Goal: Task Accomplishment & Management: Use online tool/utility

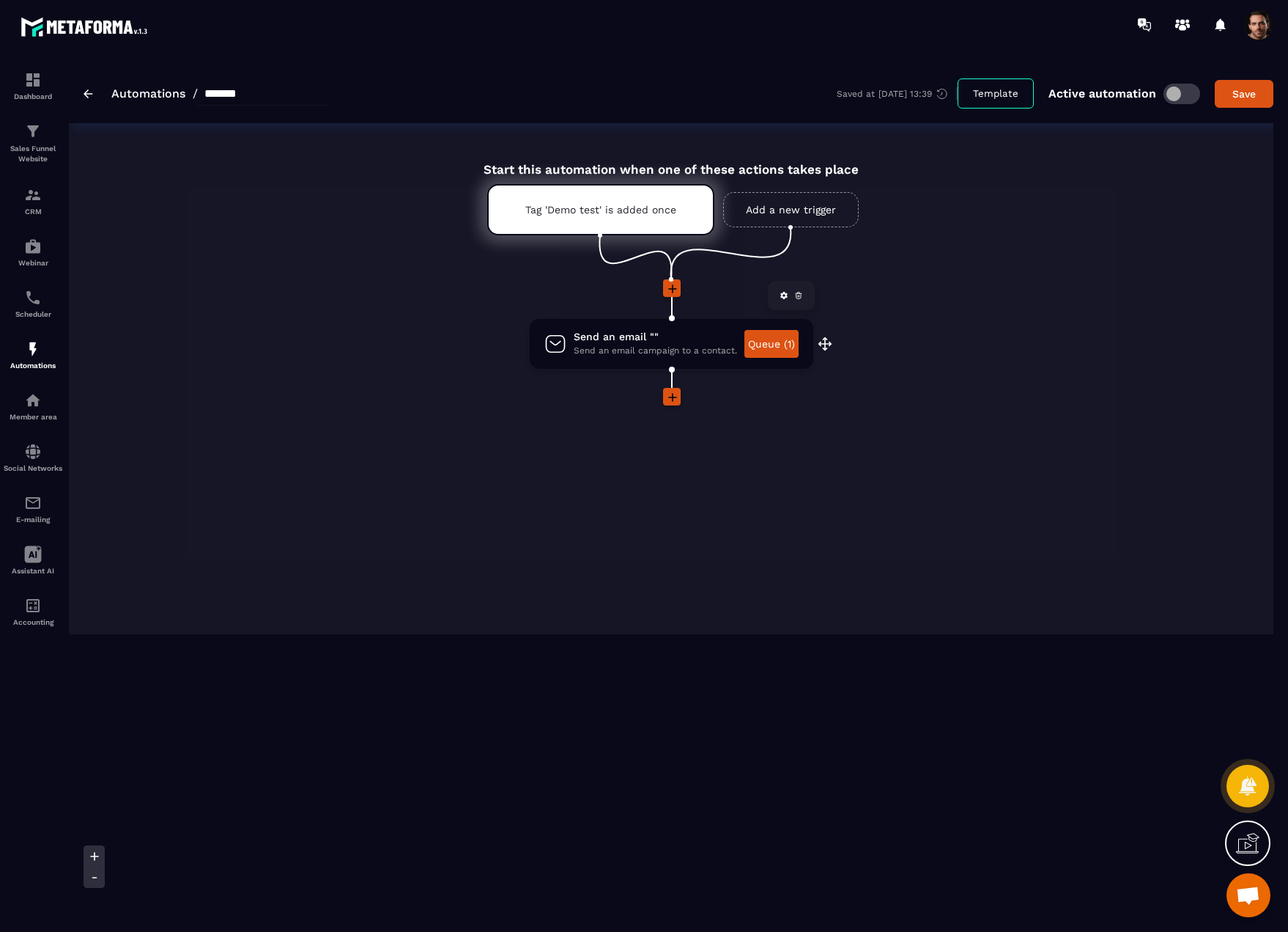
click at [702, 357] on span "Send an email campaign to a contact." at bounding box center [655, 351] width 163 height 14
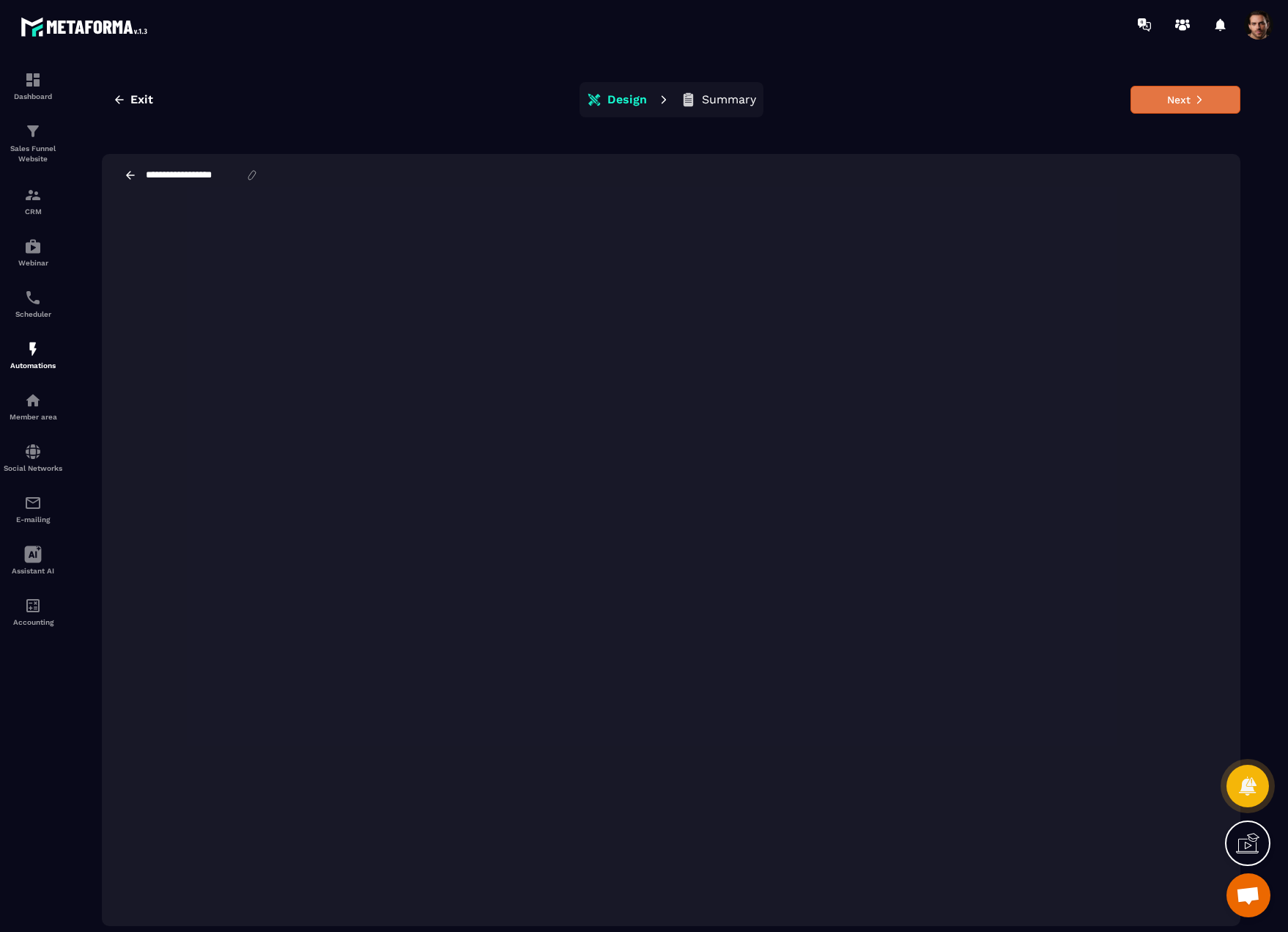
click at [1202, 96] on icon at bounding box center [1199, 99] width 11 height 11
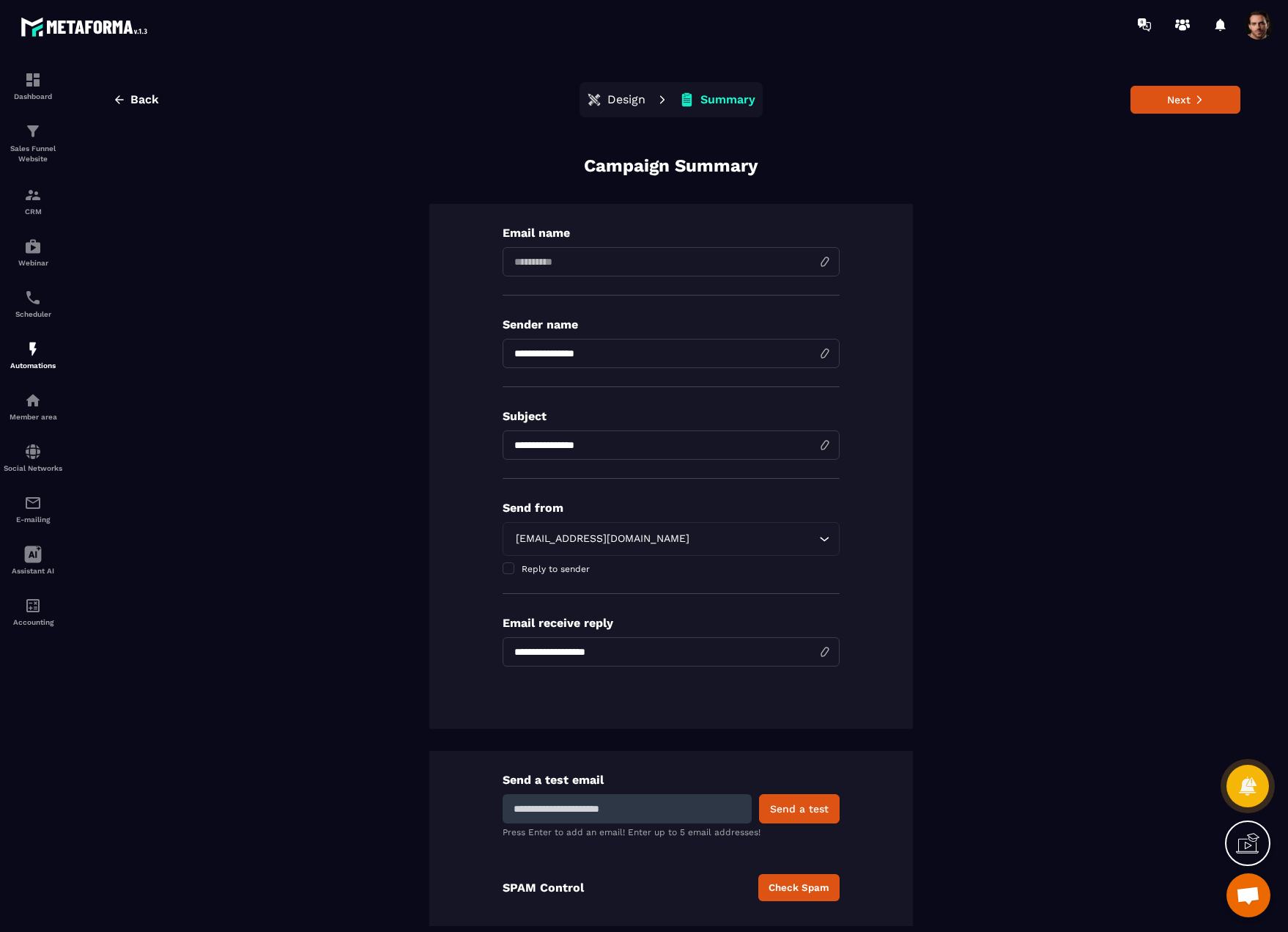
click at [965, 541] on div "**********" at bounding box center [672, 546] width 1139 height 784
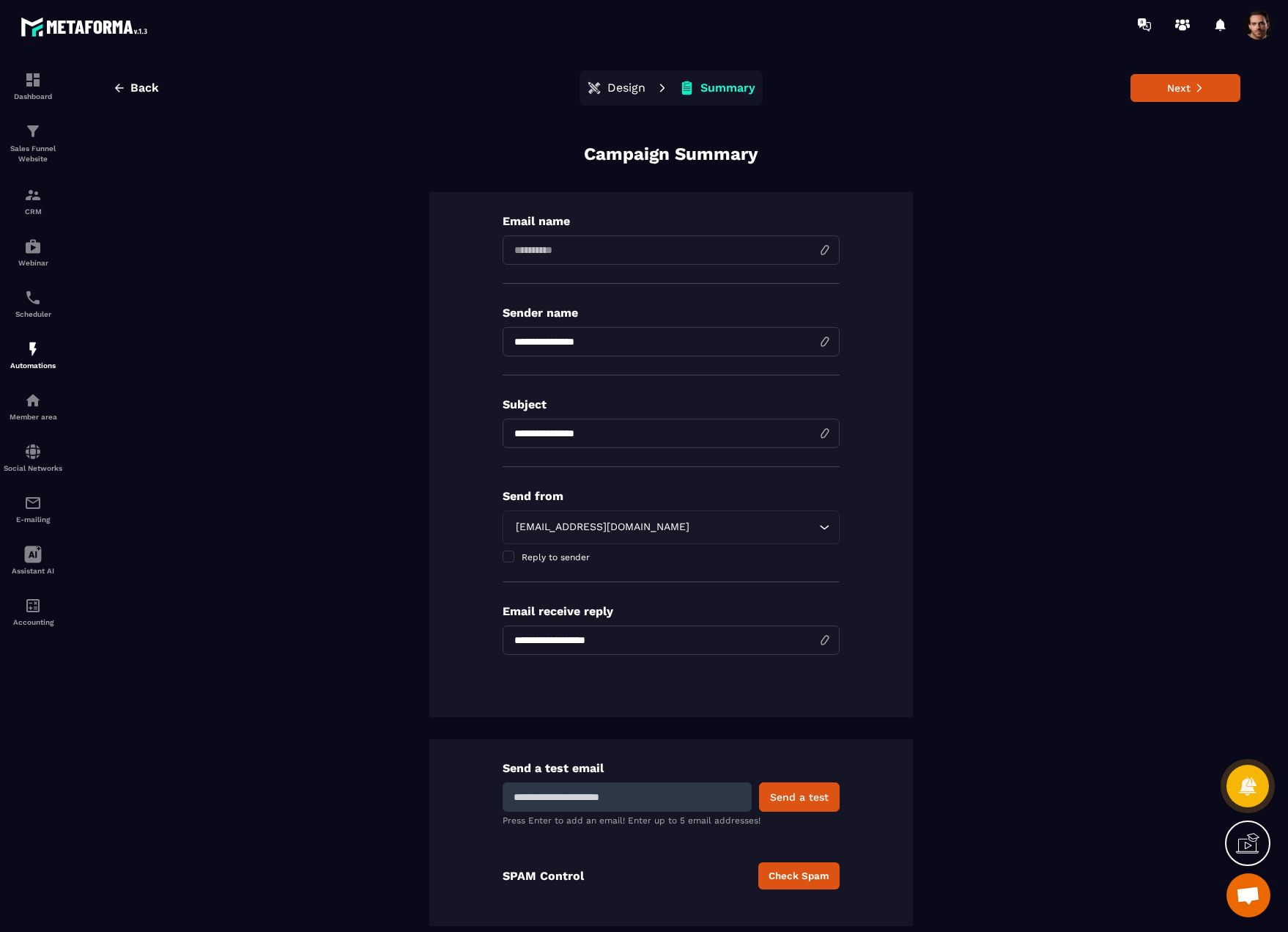
click at [537, 249] on input at bounding box center [671, 249] width 337 height 30
click at [46, 357] on div "Automations" at bounding box center [32, 355] width 58 height 30
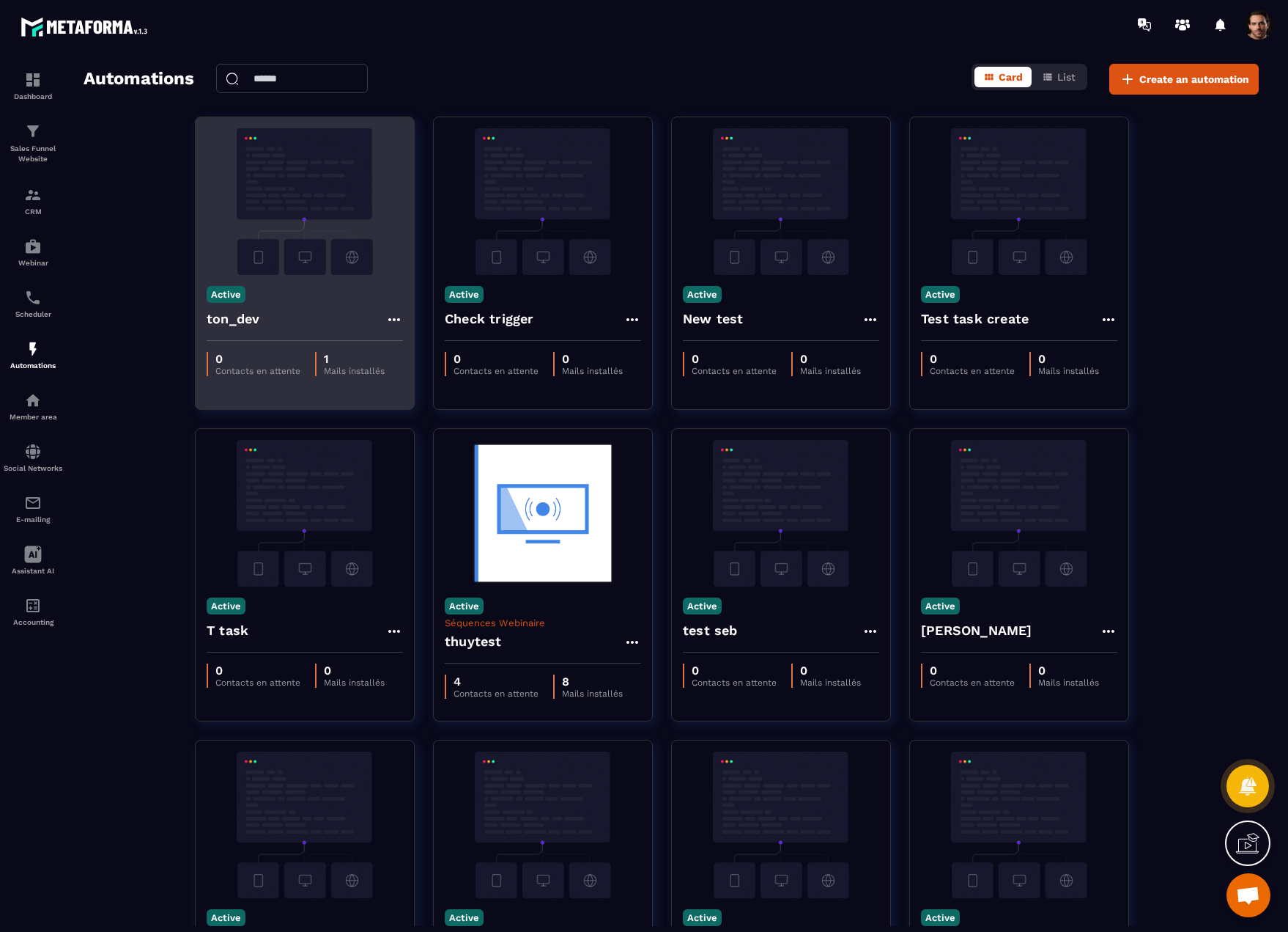
click at [336, 245] on img at bounding box center [304, 201] width 196 height 146
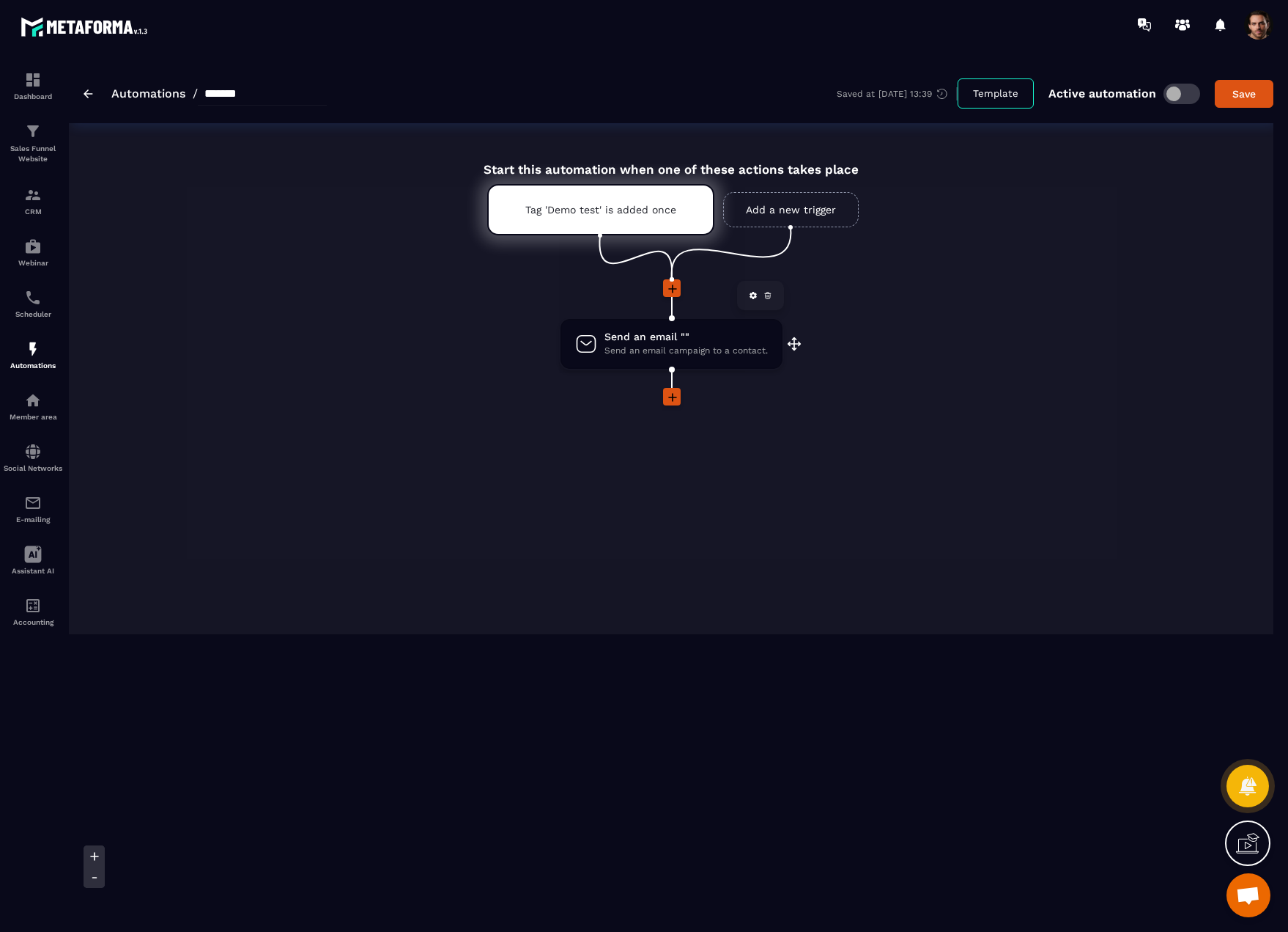
click at [663, 343] on span "Send an email """ at bounding box center [686, 336] width 163 height 14
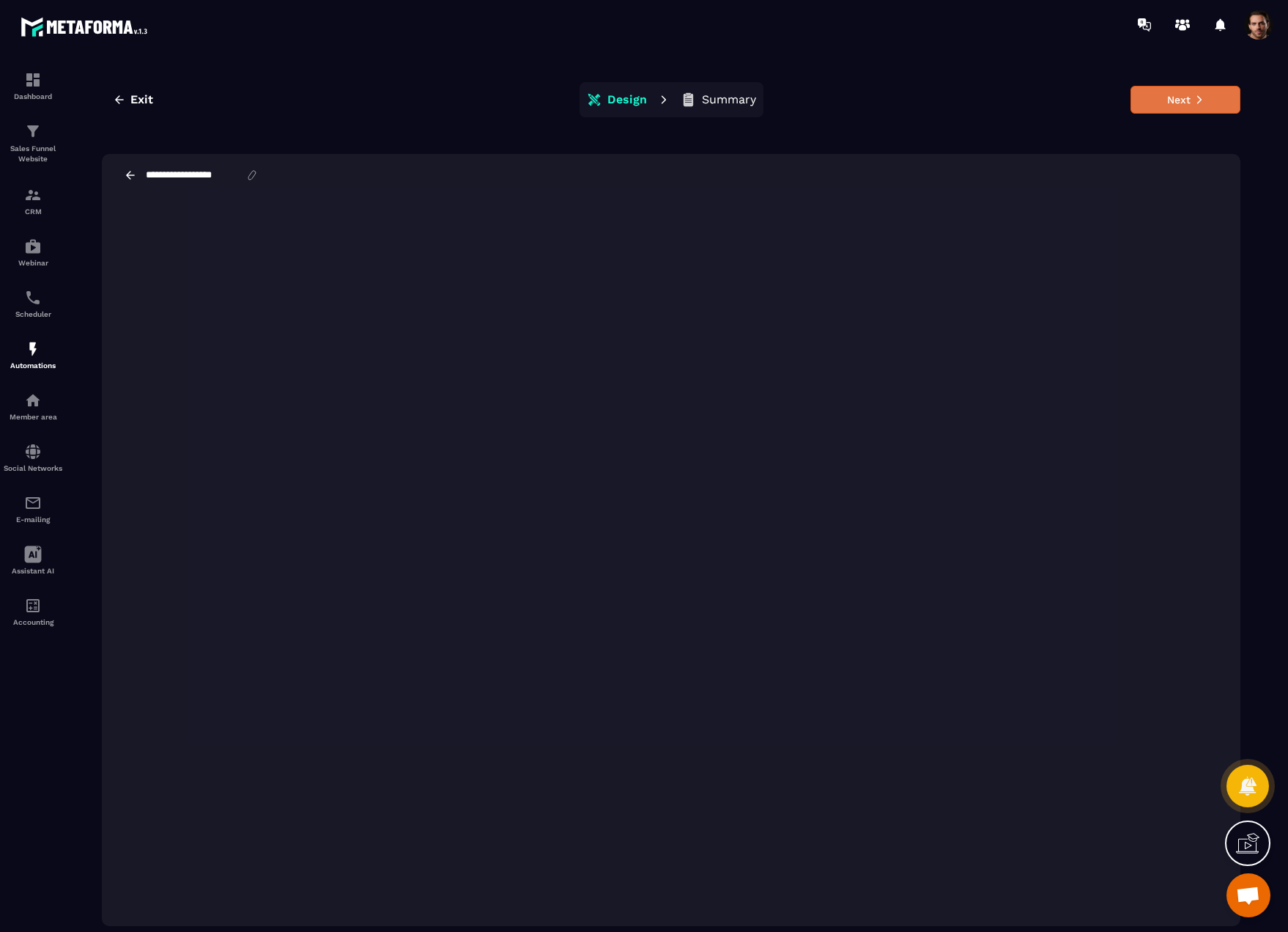
click at [1180, 88] on button "Next" at bounding box center [1185, 99] width 110 height 28
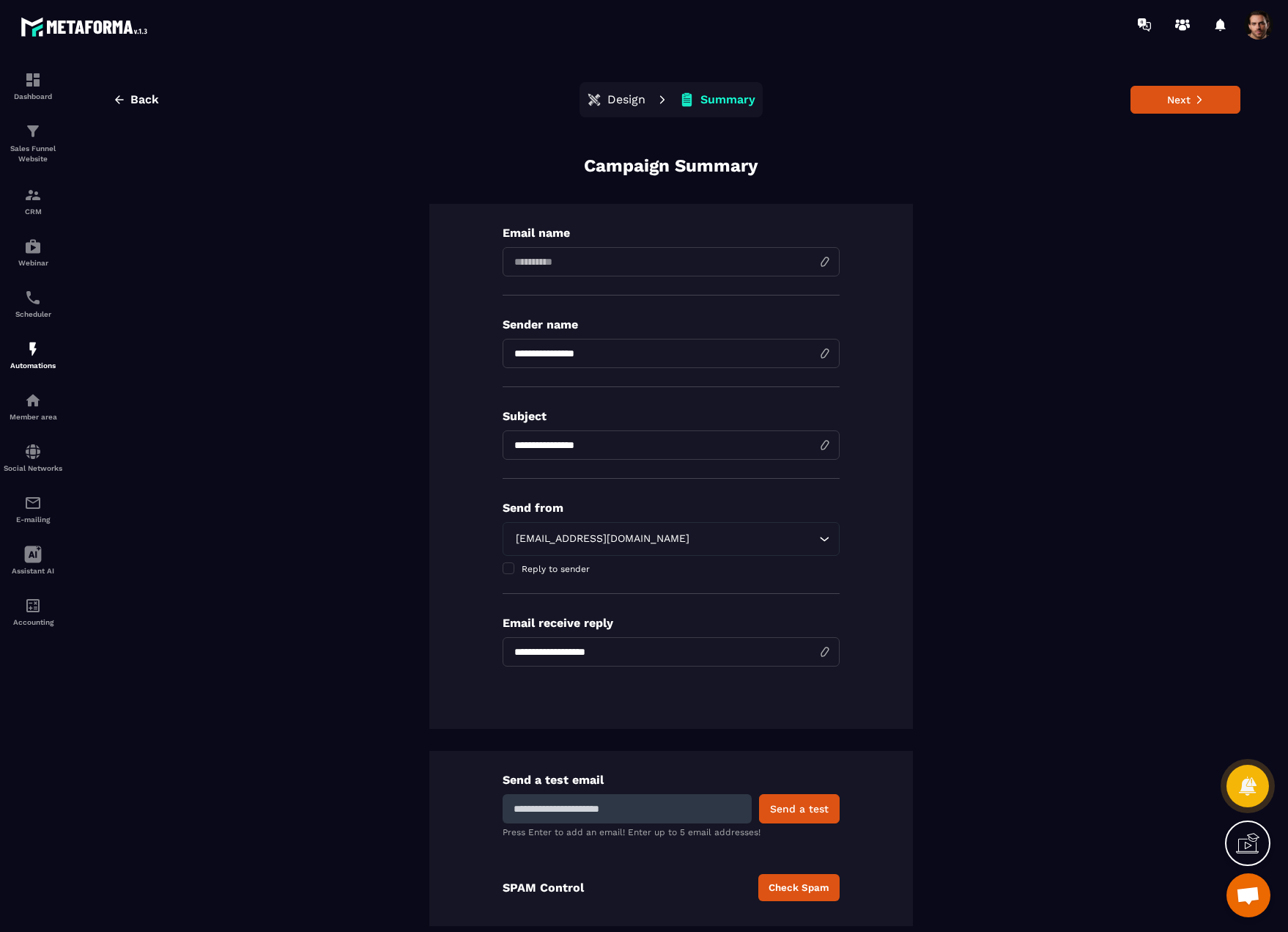
click at [595, 262] on input at bounding box center [671, 261] width 337 height 30
type input "****"
click at [503, 569] on span at bounding box center [508, 568] width 11 height 11
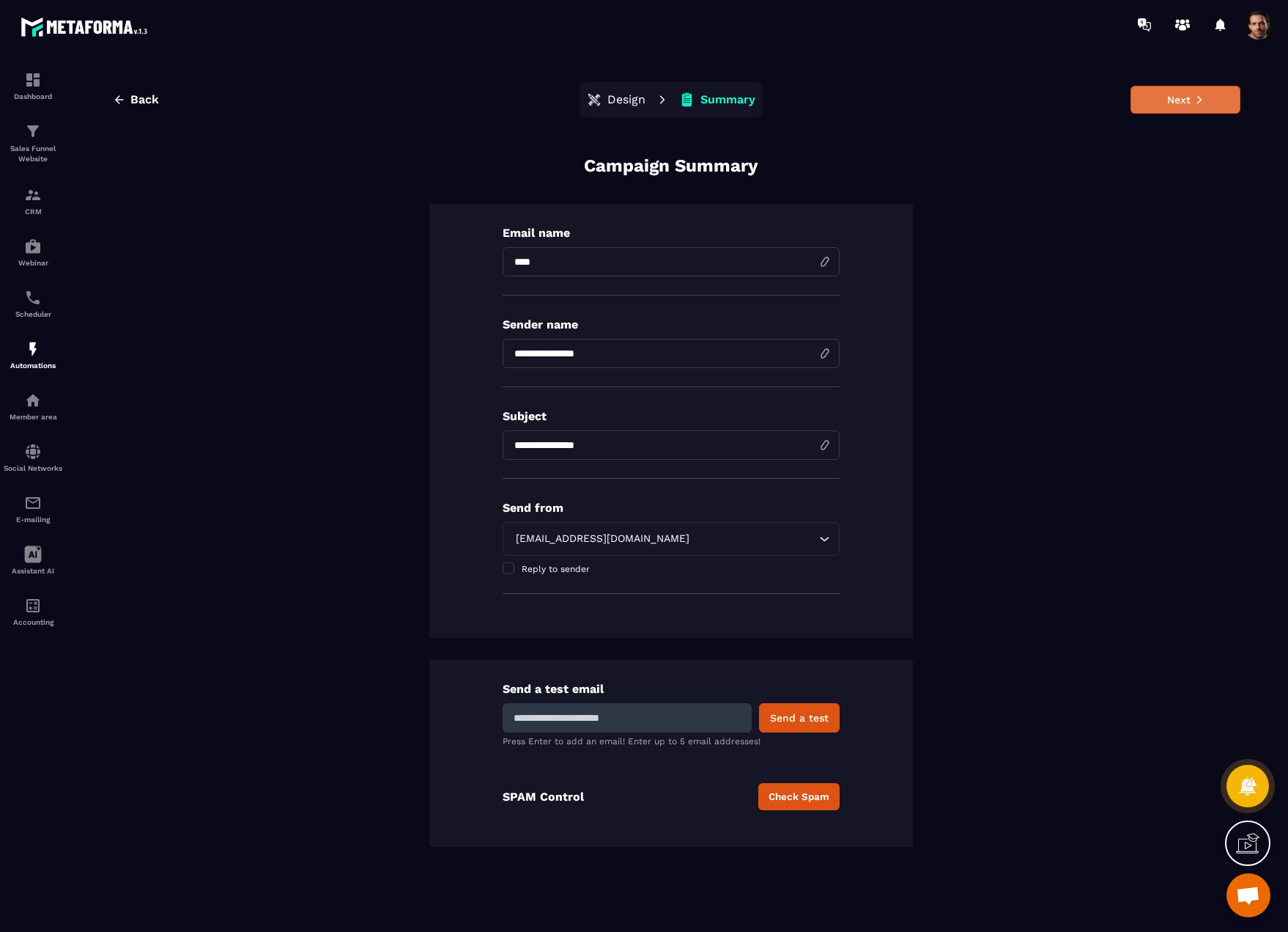
click at [1169, 100] on button "Next" at bounding box center [1185, 99] width 110 height 28
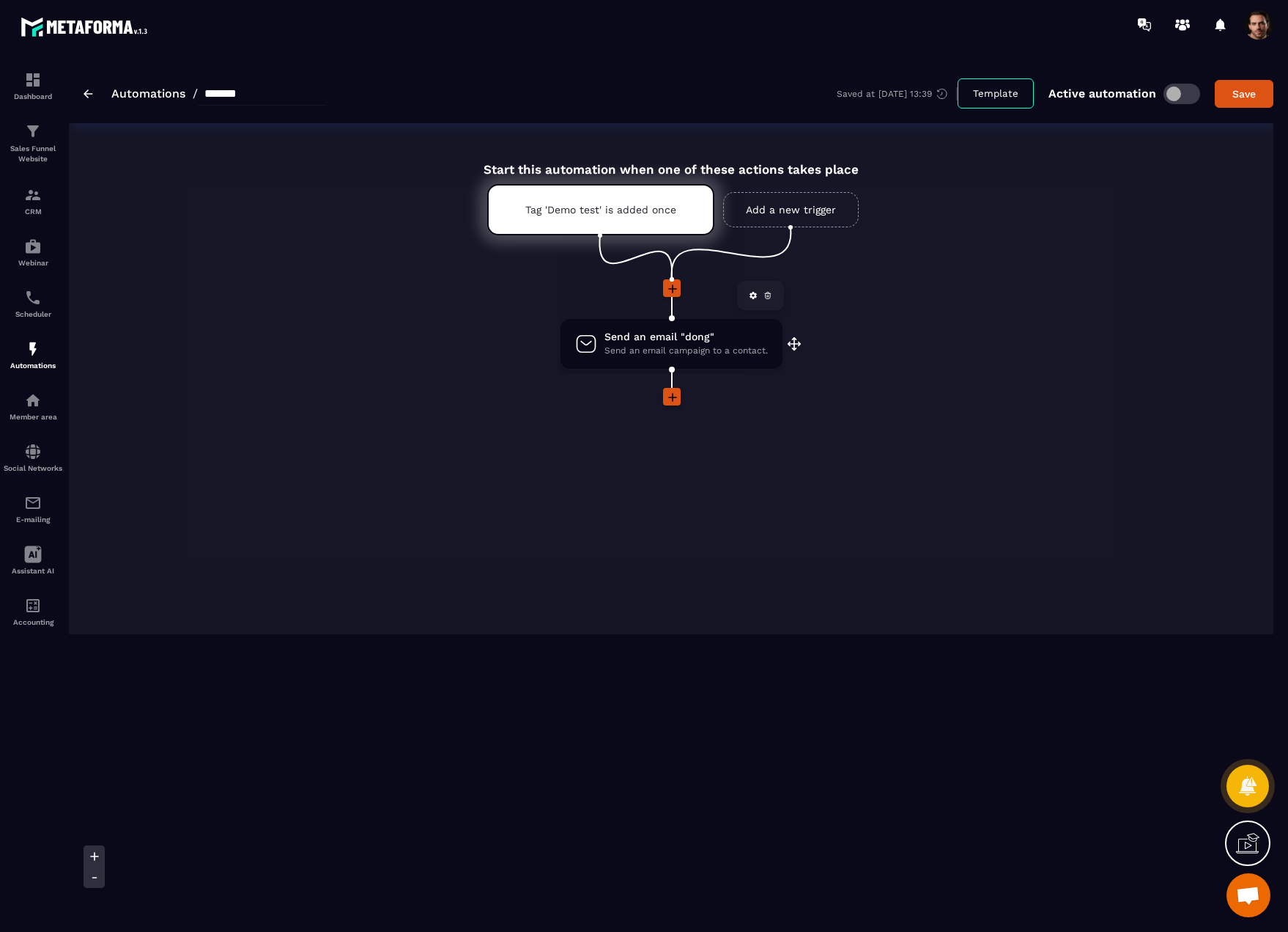
click at [703, 347] on span "Send an email campaign to a contact." at bounding box center [686, 351] width 163 height 14
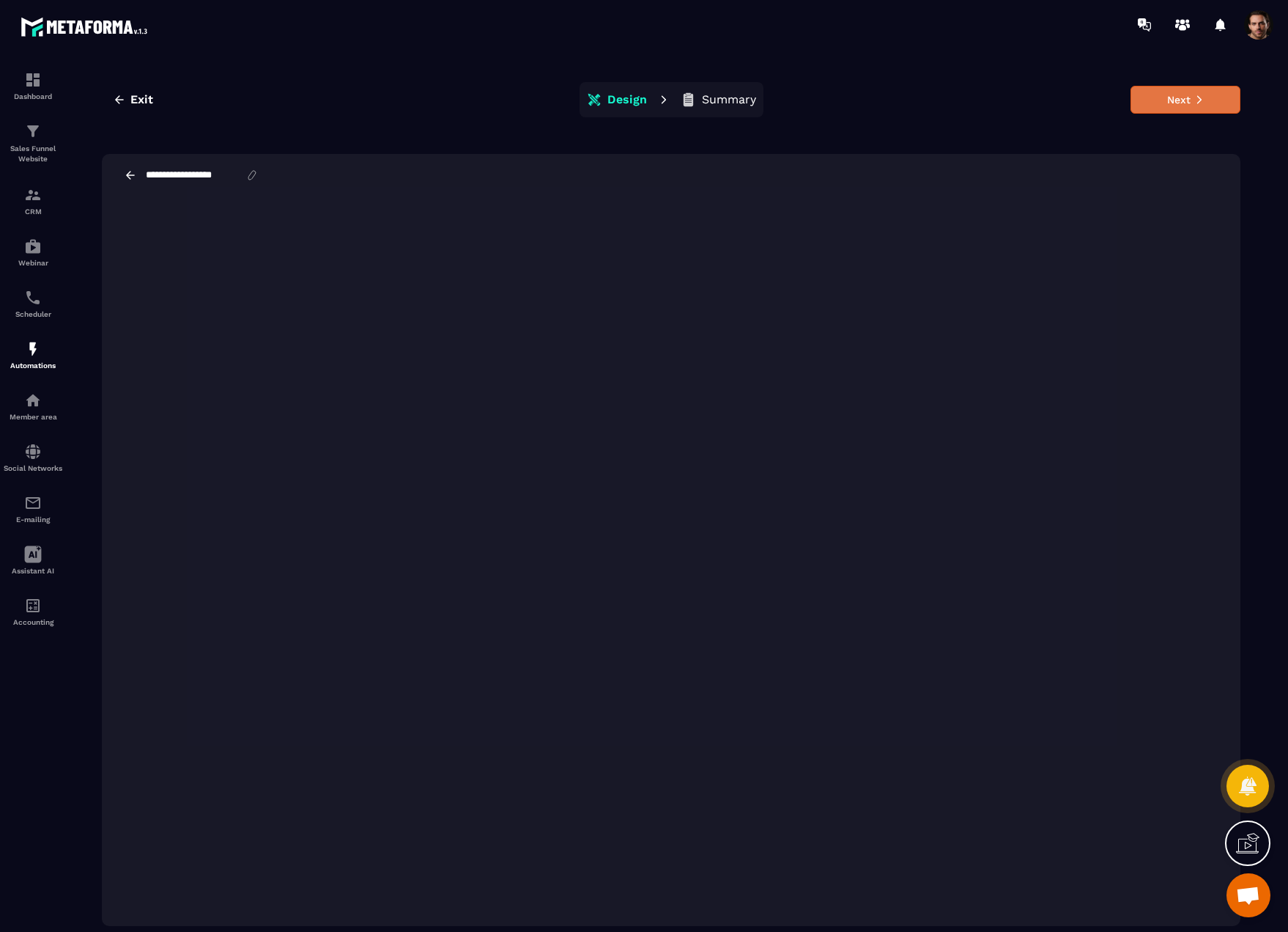
click at [1169, 102] on button "Next" at bounding box center [1185, 99] width 110 height 28
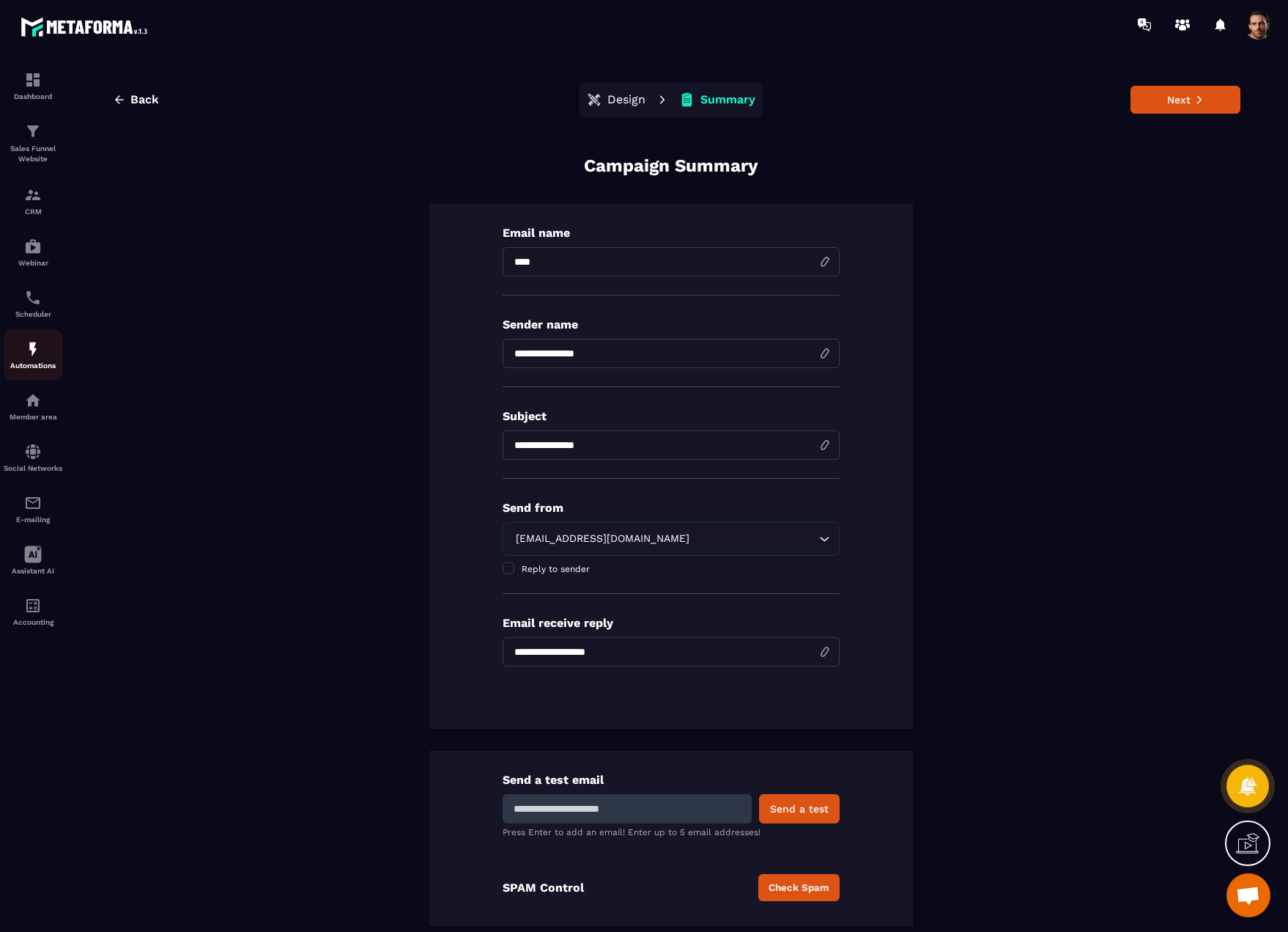
click at [46, 356] on div "Automations" at bounding box center [32, 355] width 58 height 30
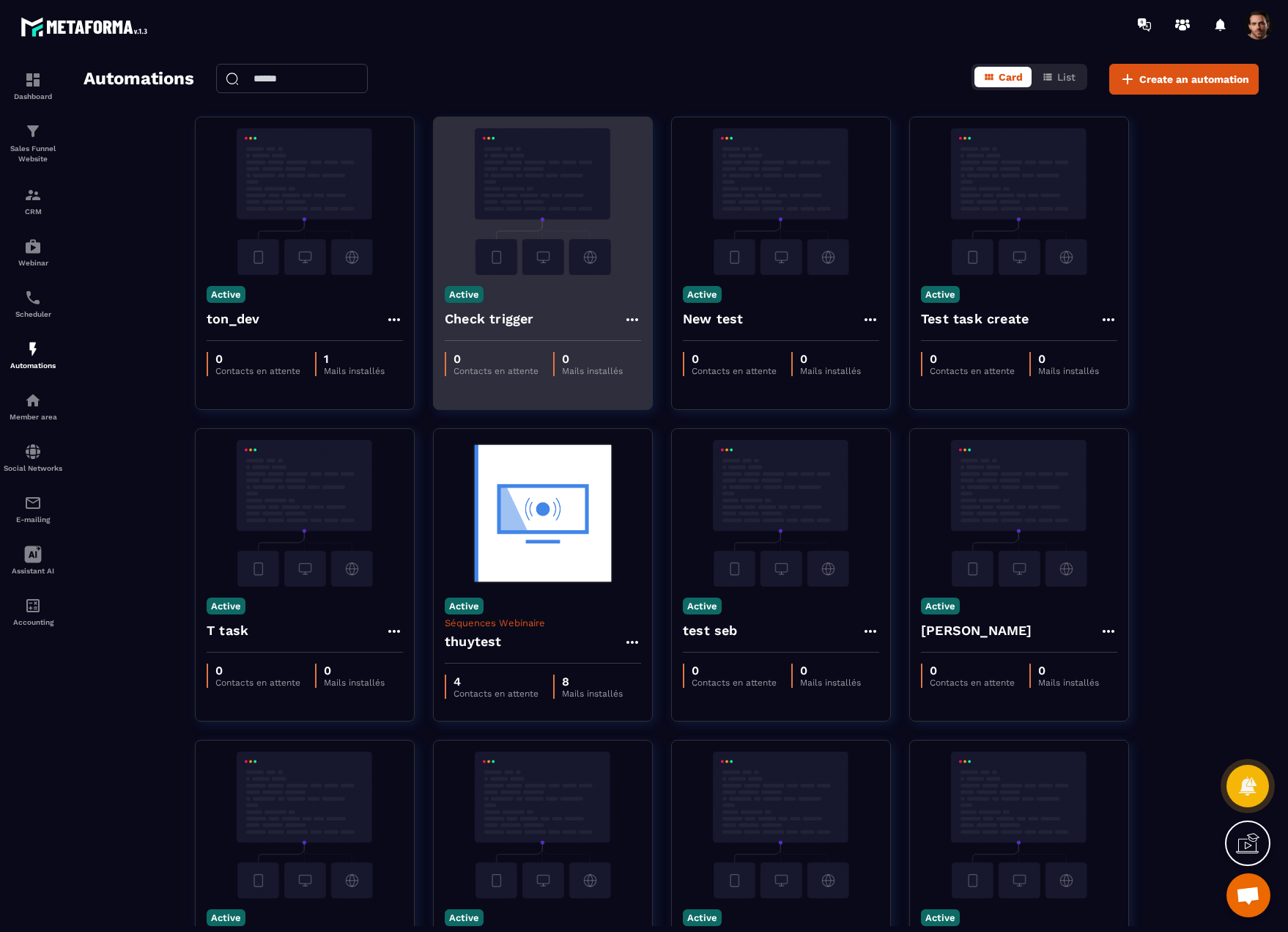
click at [526, 255] on img at bounding box center [542, 201] width 196 height 146
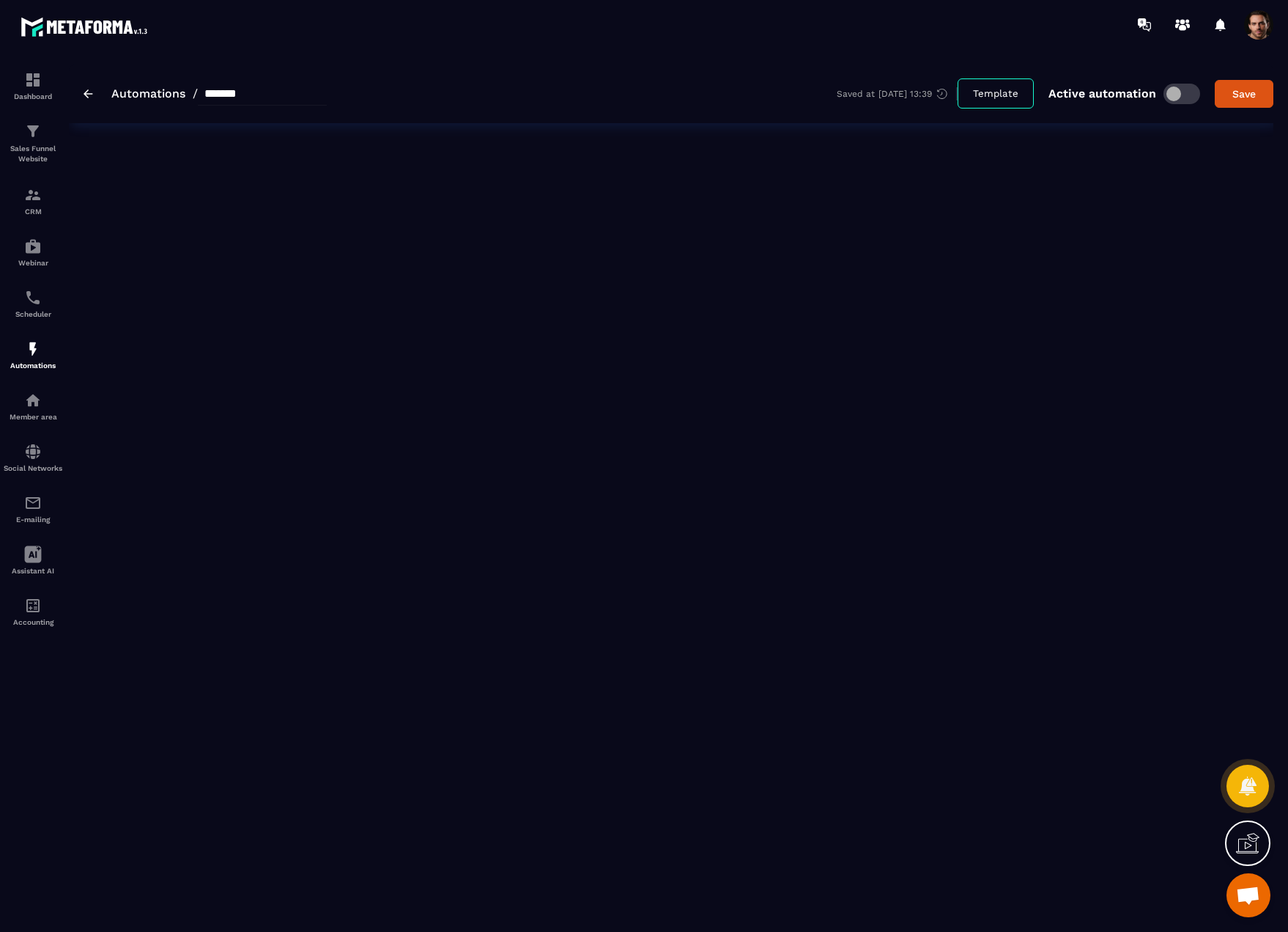
type input "**********"
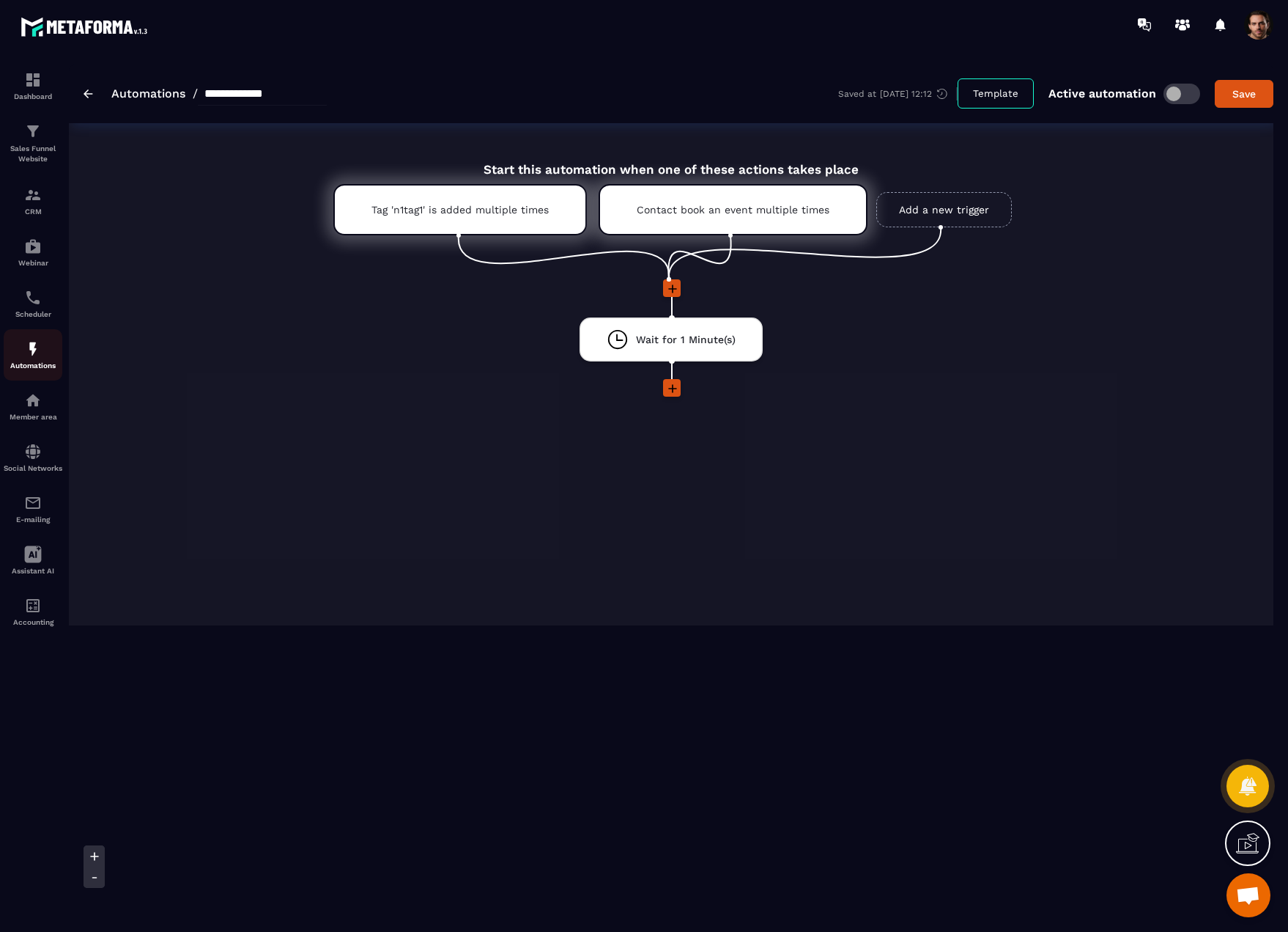
click at [32, 344] on img at bounding box center [32, 349] width 17 height 17
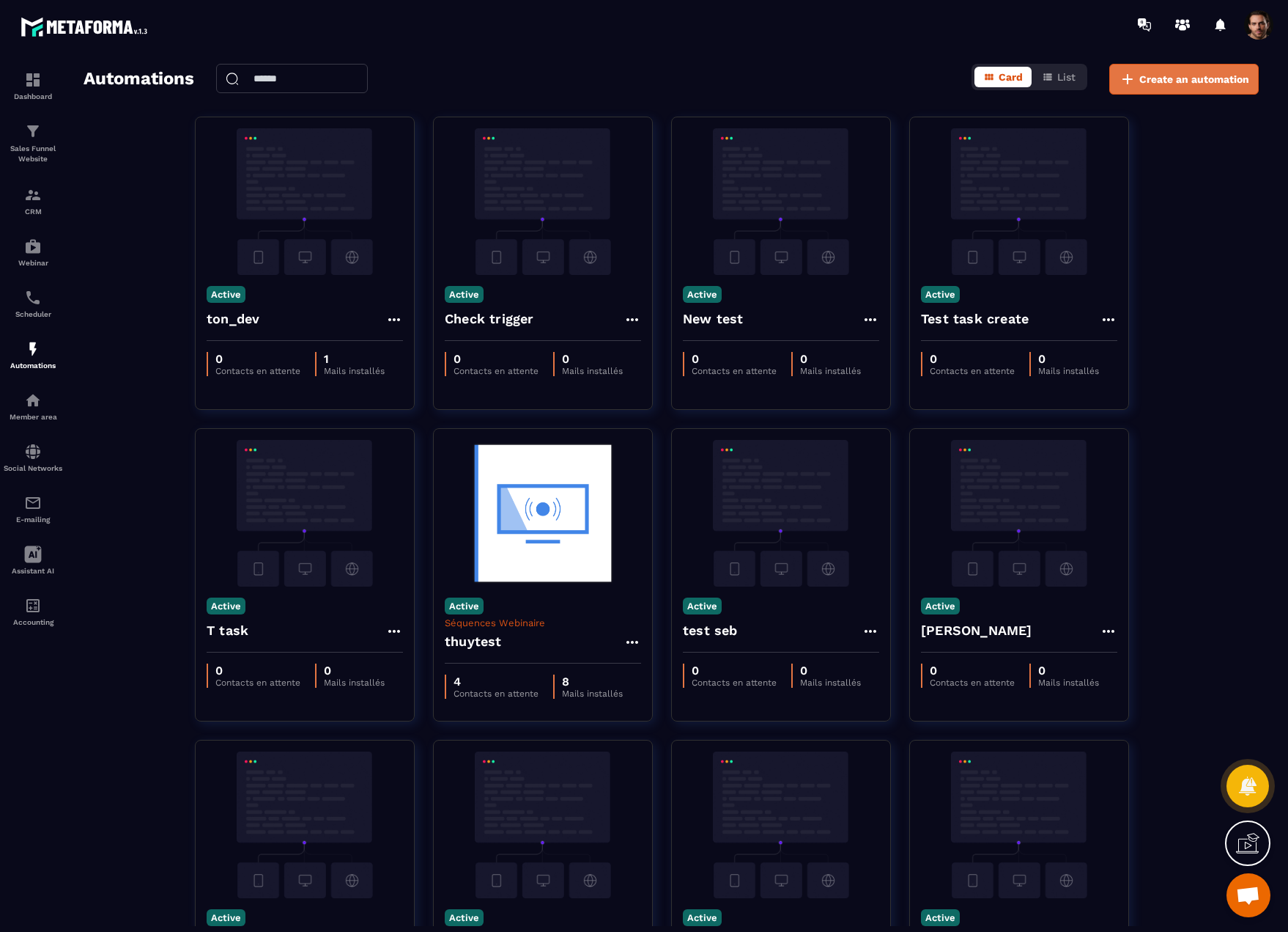
click at [1195, 86] on span "Create an automation" at bounding box center [1193, 78] width 110 height 14
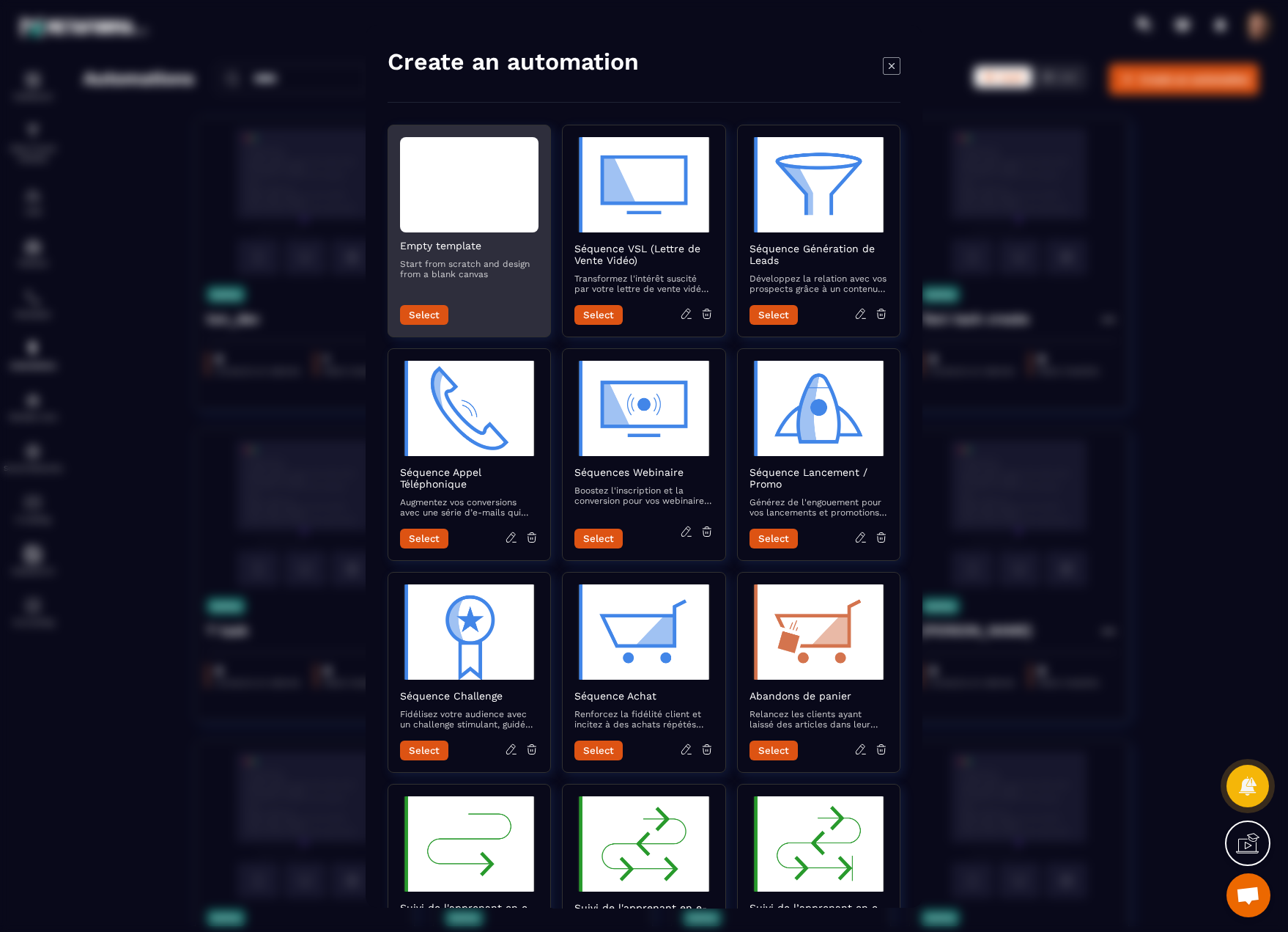
click at [420, 308] on button "Select" at bounding box center [424, 314] width 49 height 20
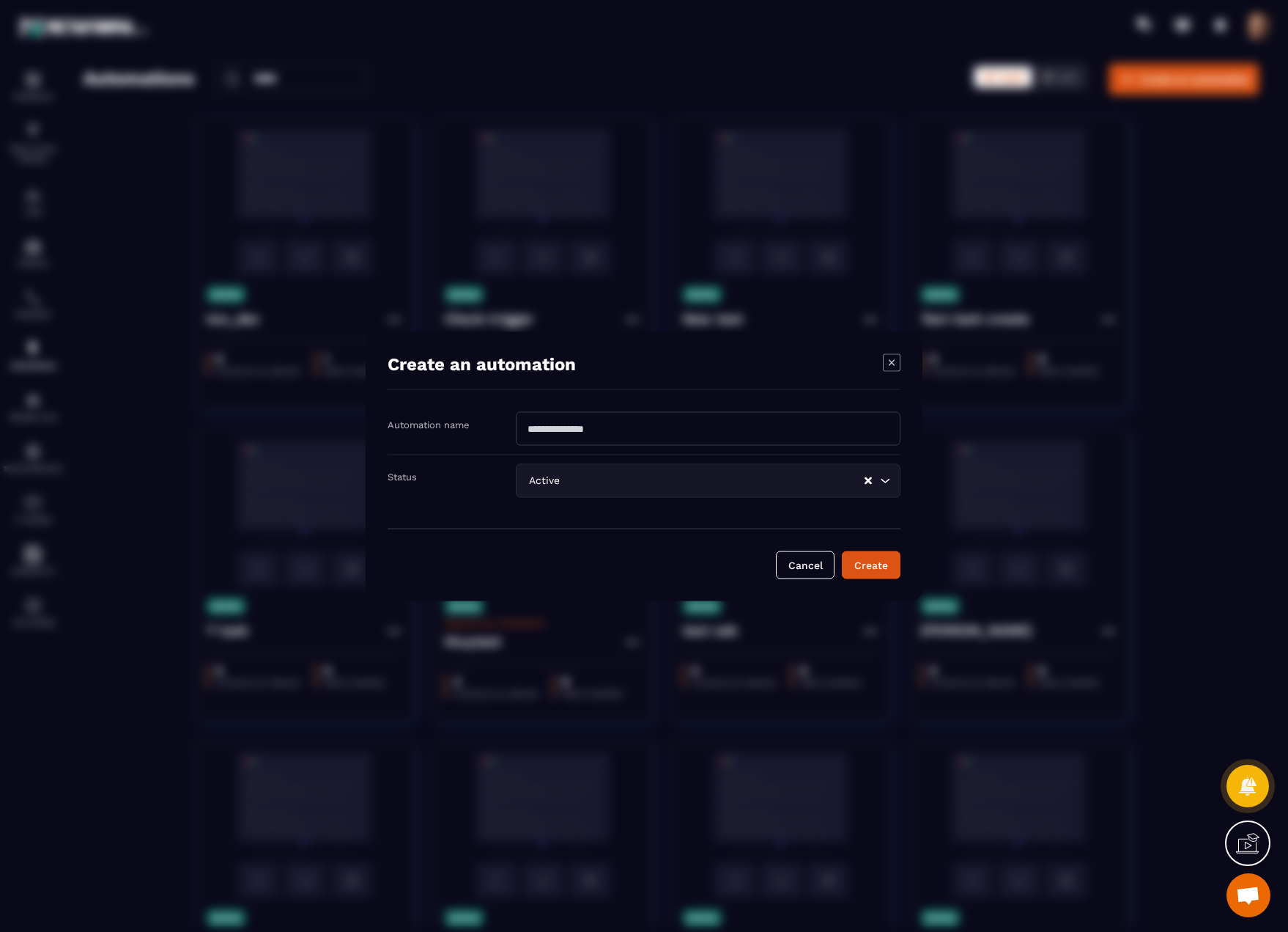
click at [606, 435] on input "Modal window" at bounding box center [708, 427] width 385 height 33
type input "**********"
click at [869, 567] on button "Create" at bounding box center [870, 564] width 58 height 28
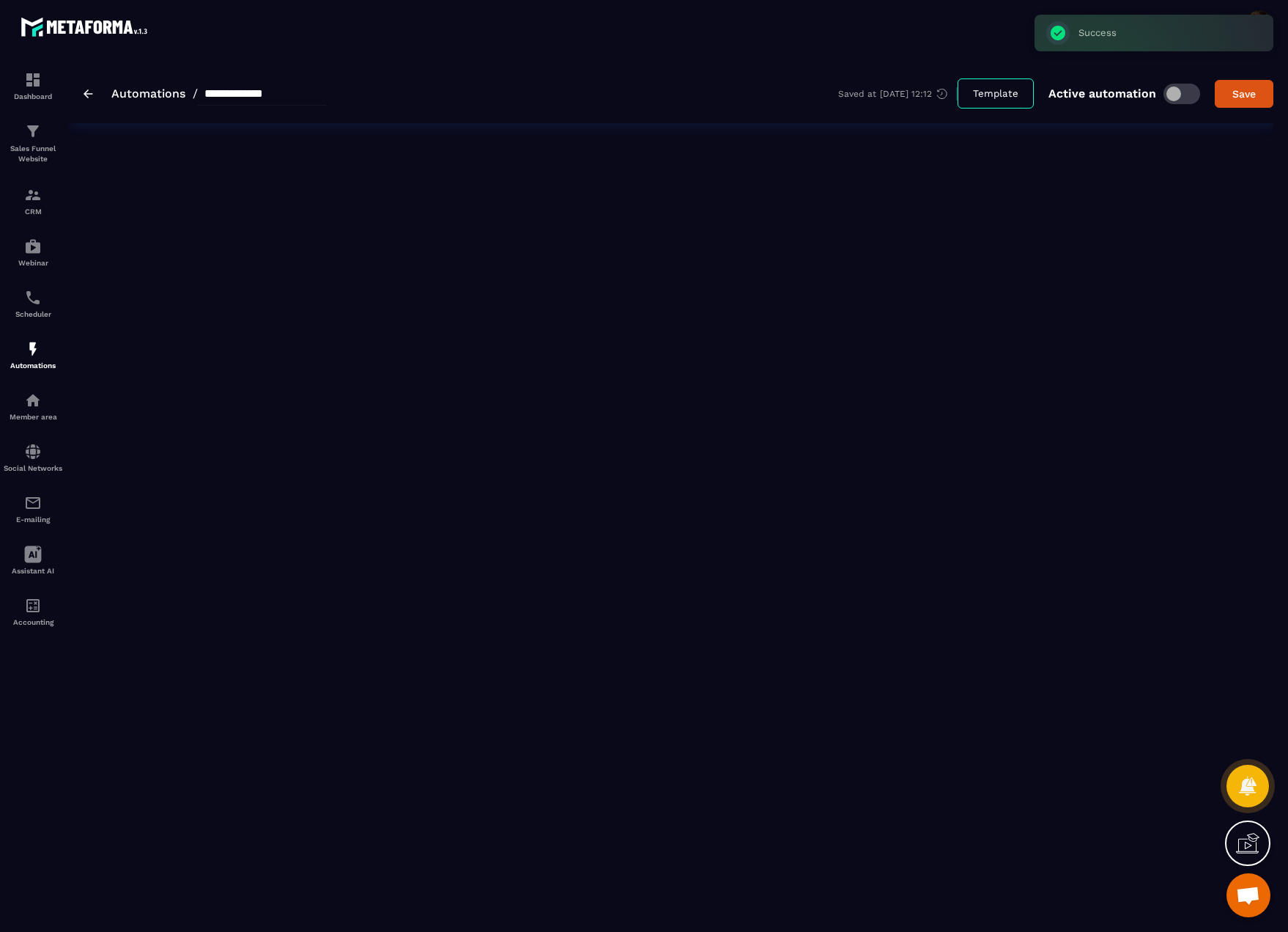
type input "**********"
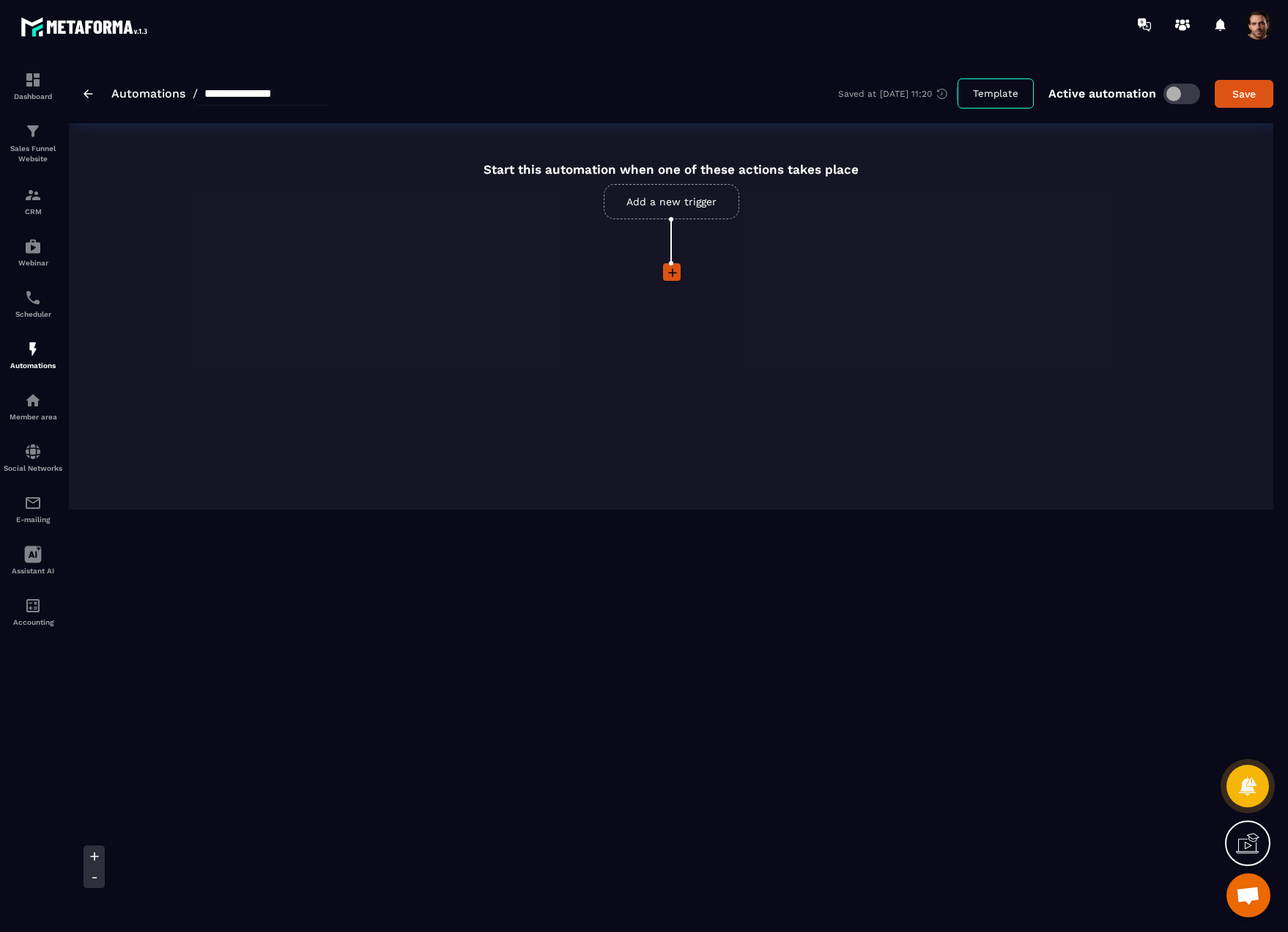
click at [693, 199] on link "Add a new trigger" at bounding box center [672, 201] width 136 height 35
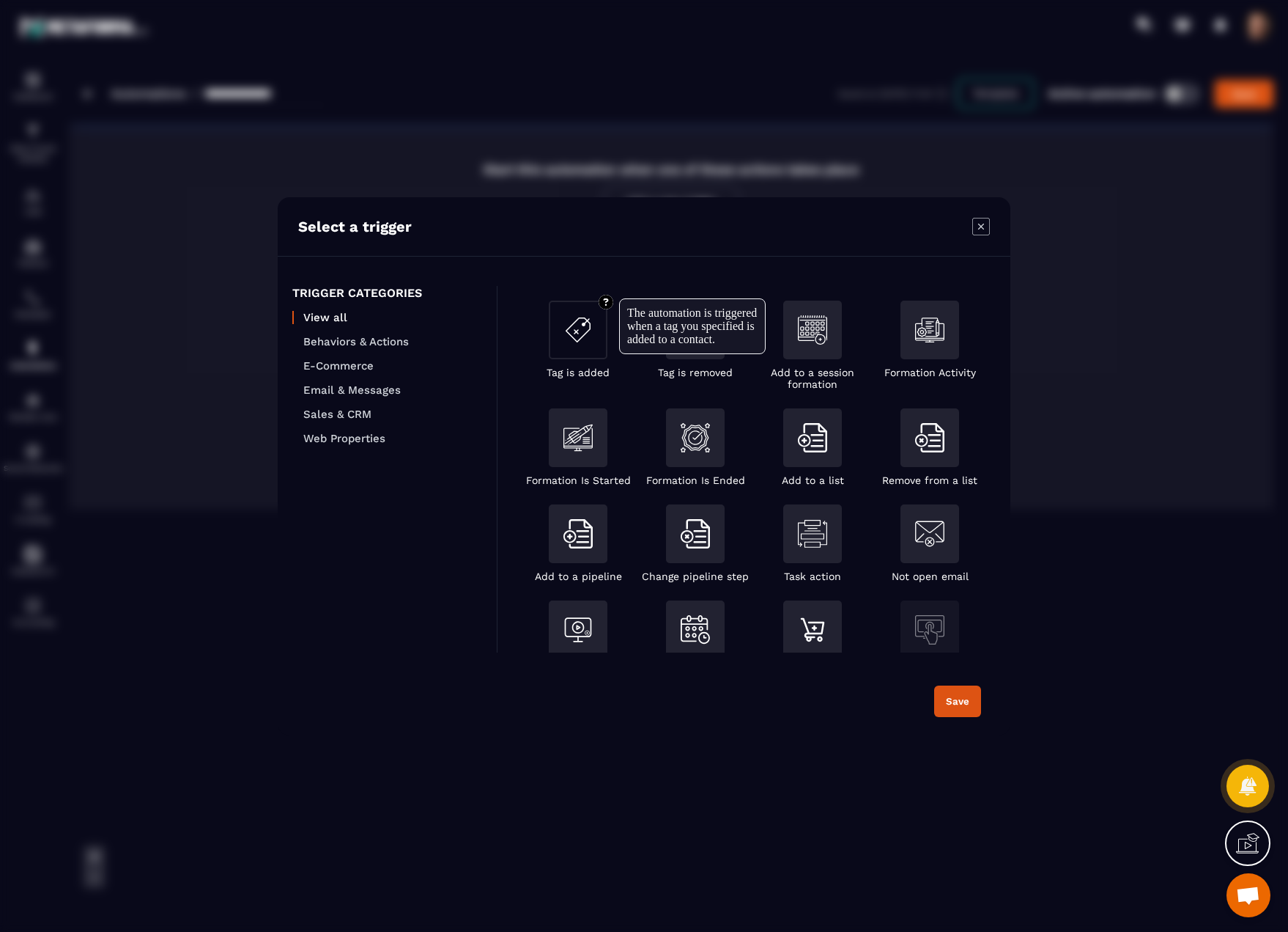
click at [582, 348] on div "Modal window" at bounding box center [577, 329] width 58 height 58
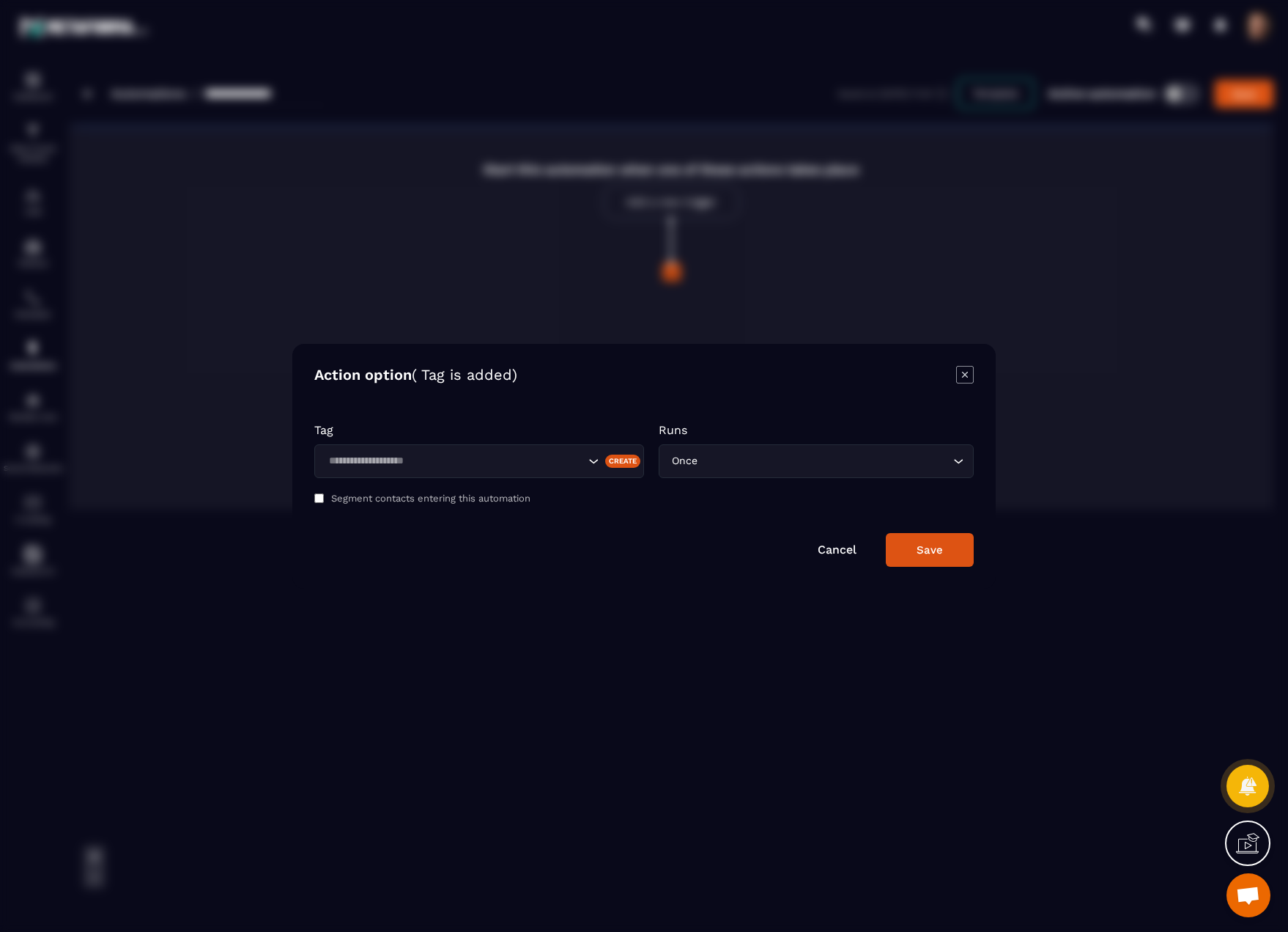
click at [491, 447] on div "Search for option" at bounding box center [479, 461] width 330 height 33
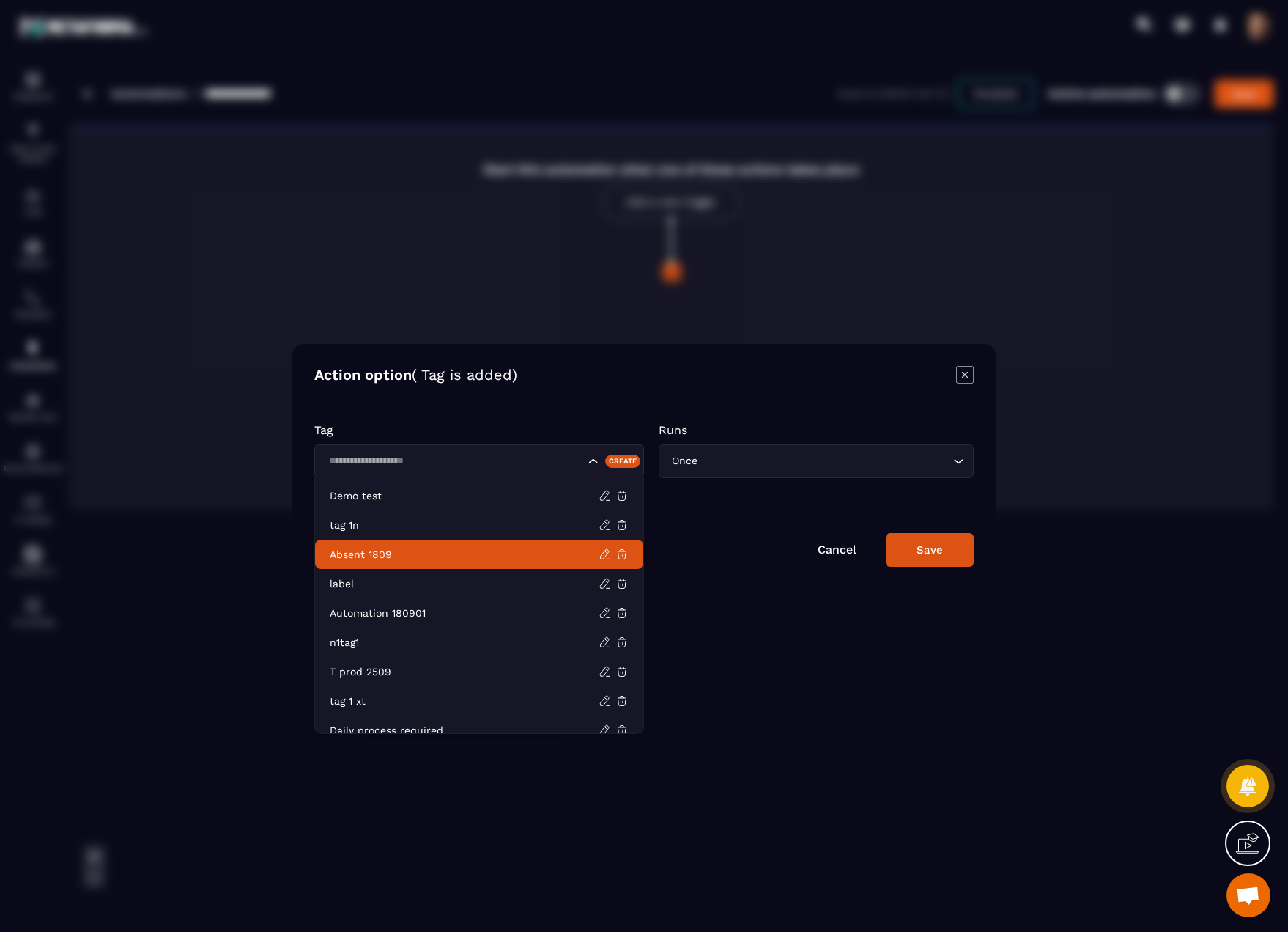
click at [419, 553] on p "Absent 1809" at bounding box center [463, 553] width 268 height 14
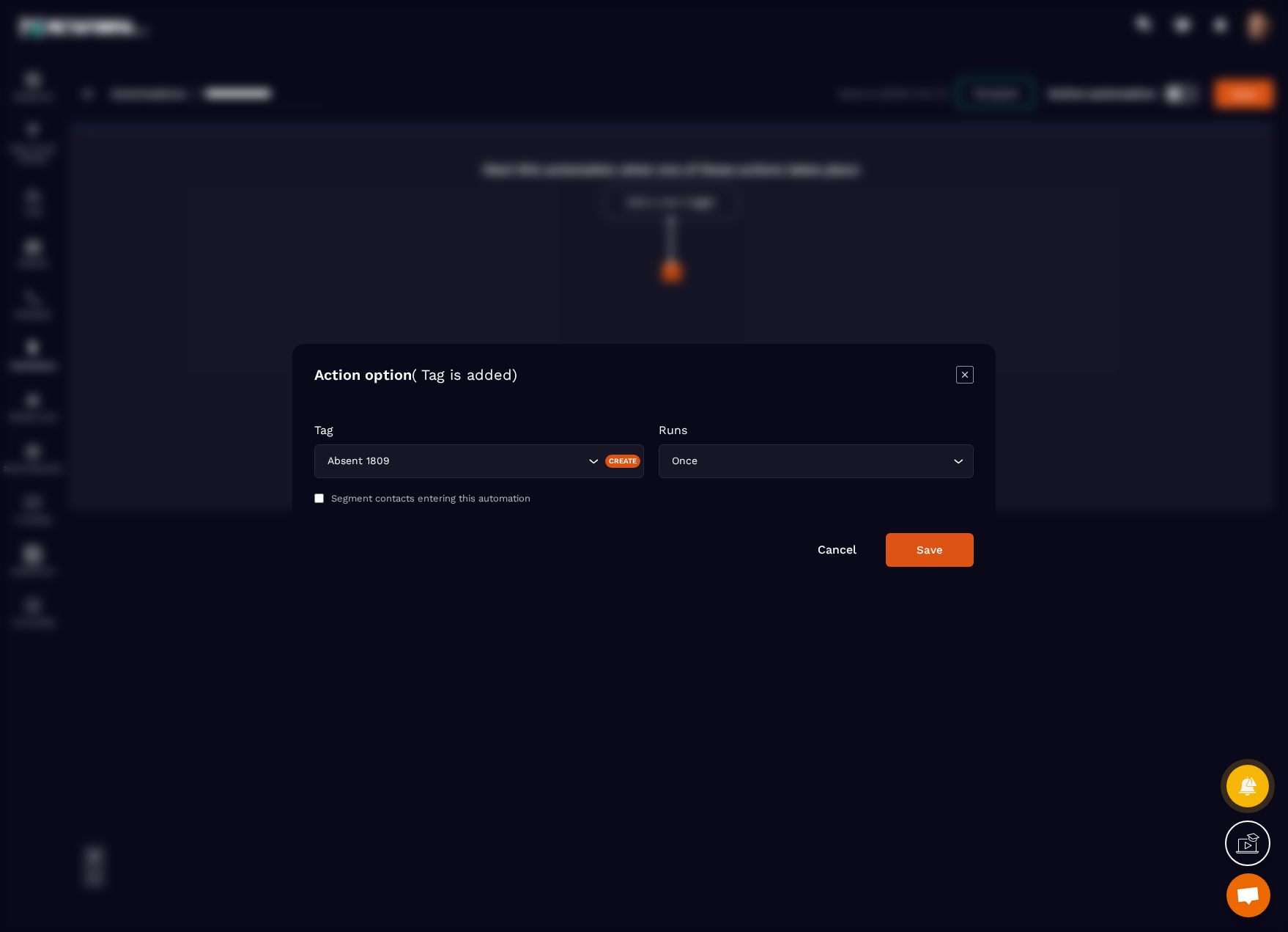
click at [920, 548] on div "Save" at bounding box center [930, 550] width 27 height 13
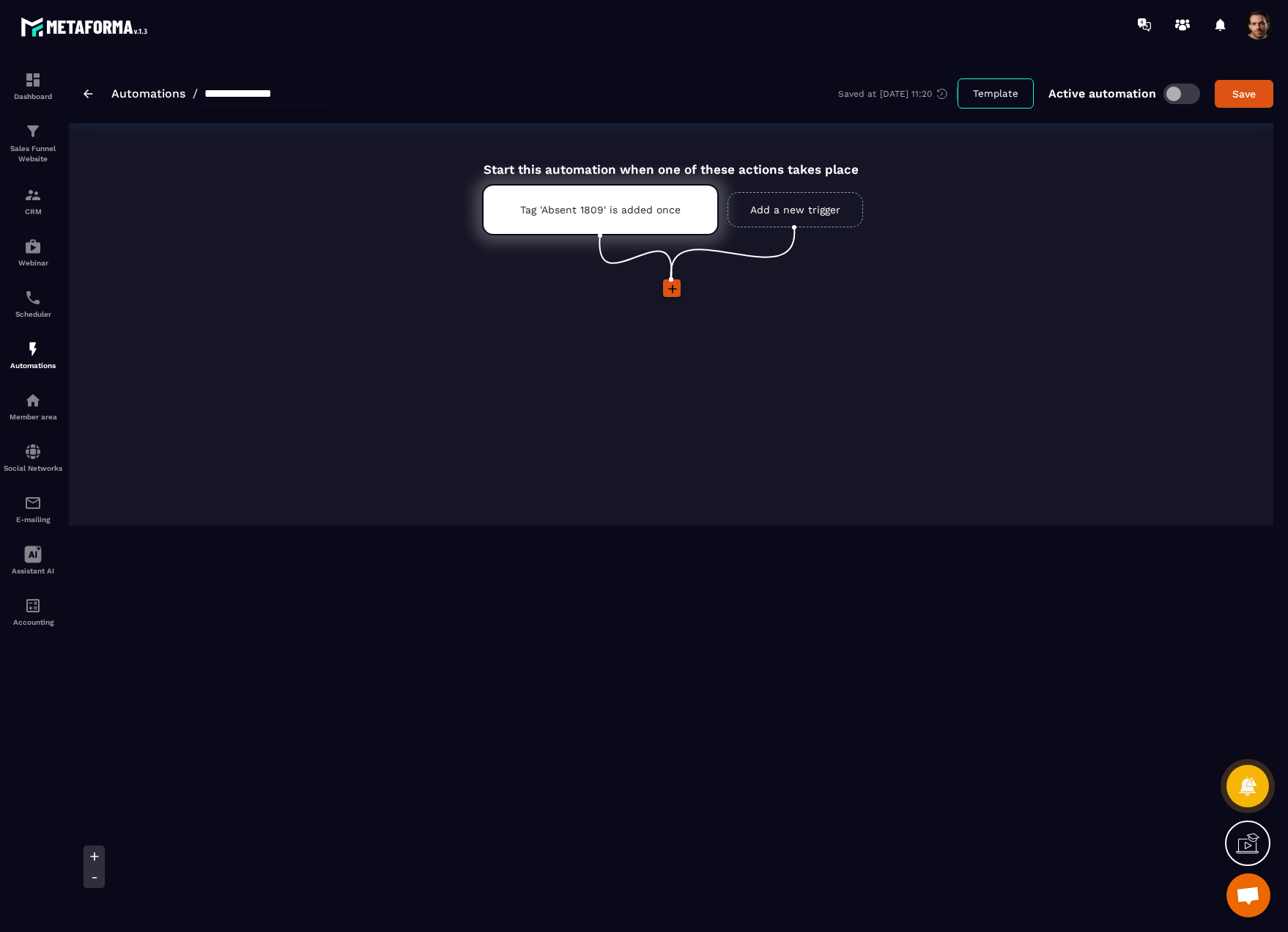
click at [672, 286] on icon at bounding box center [672, 288] width 9 height 9
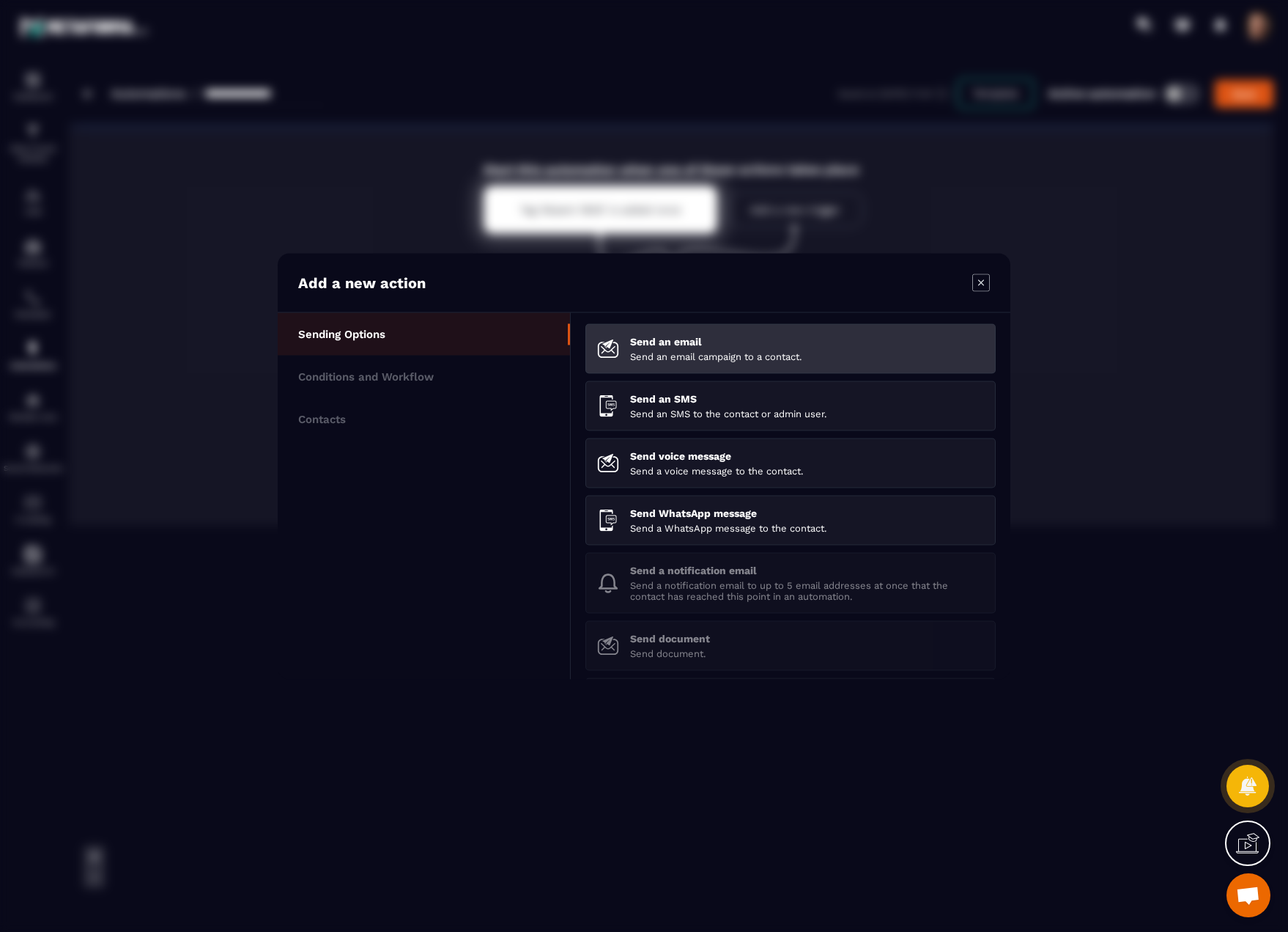
click at [787, 357] on p "Send an email campaign to a contact." at bounding box center [806, 357] width 354 height 11
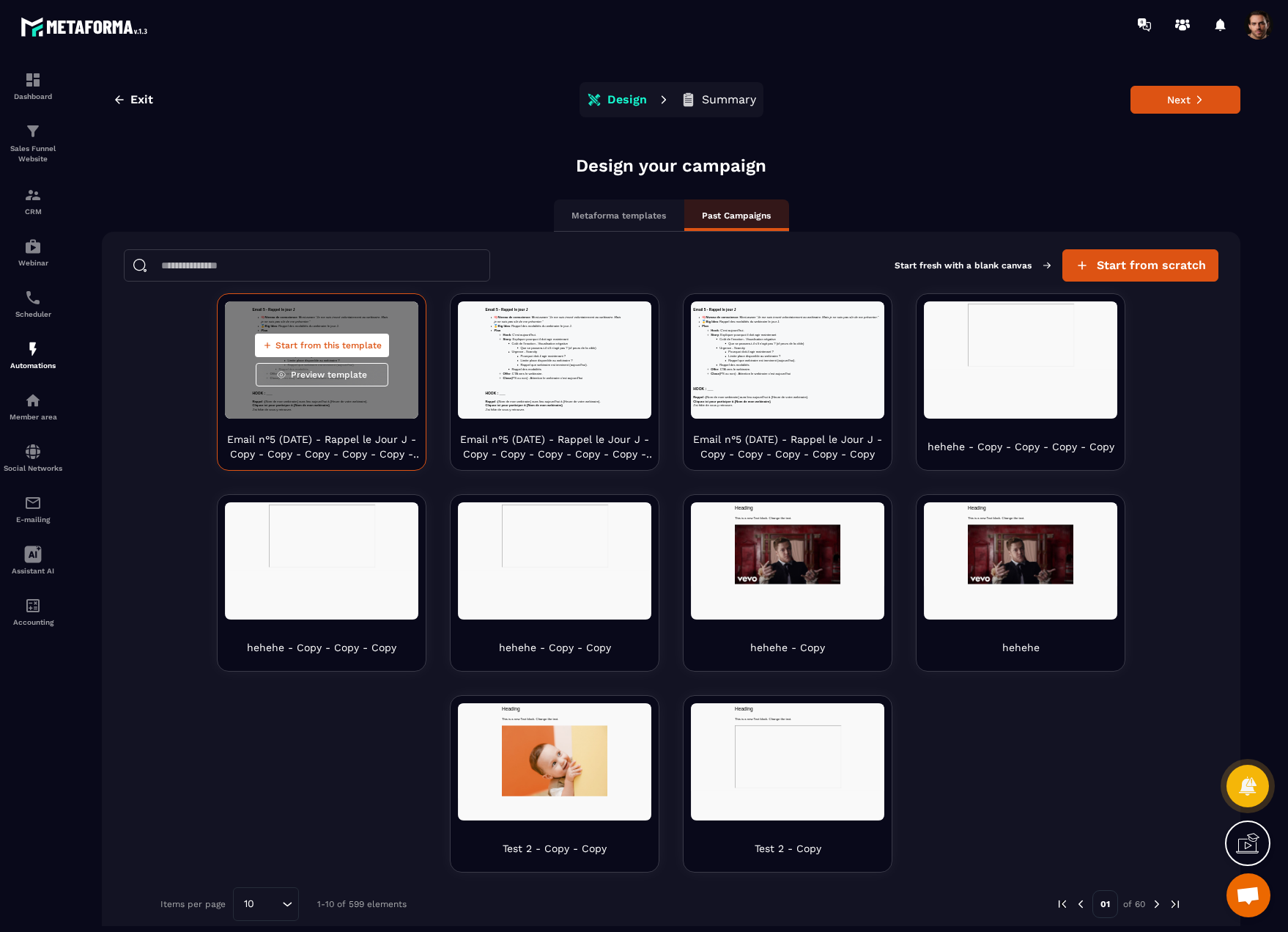
click at [341, 348] on span "Start from this template" at bounding box center [328, 345] width 106 height 11
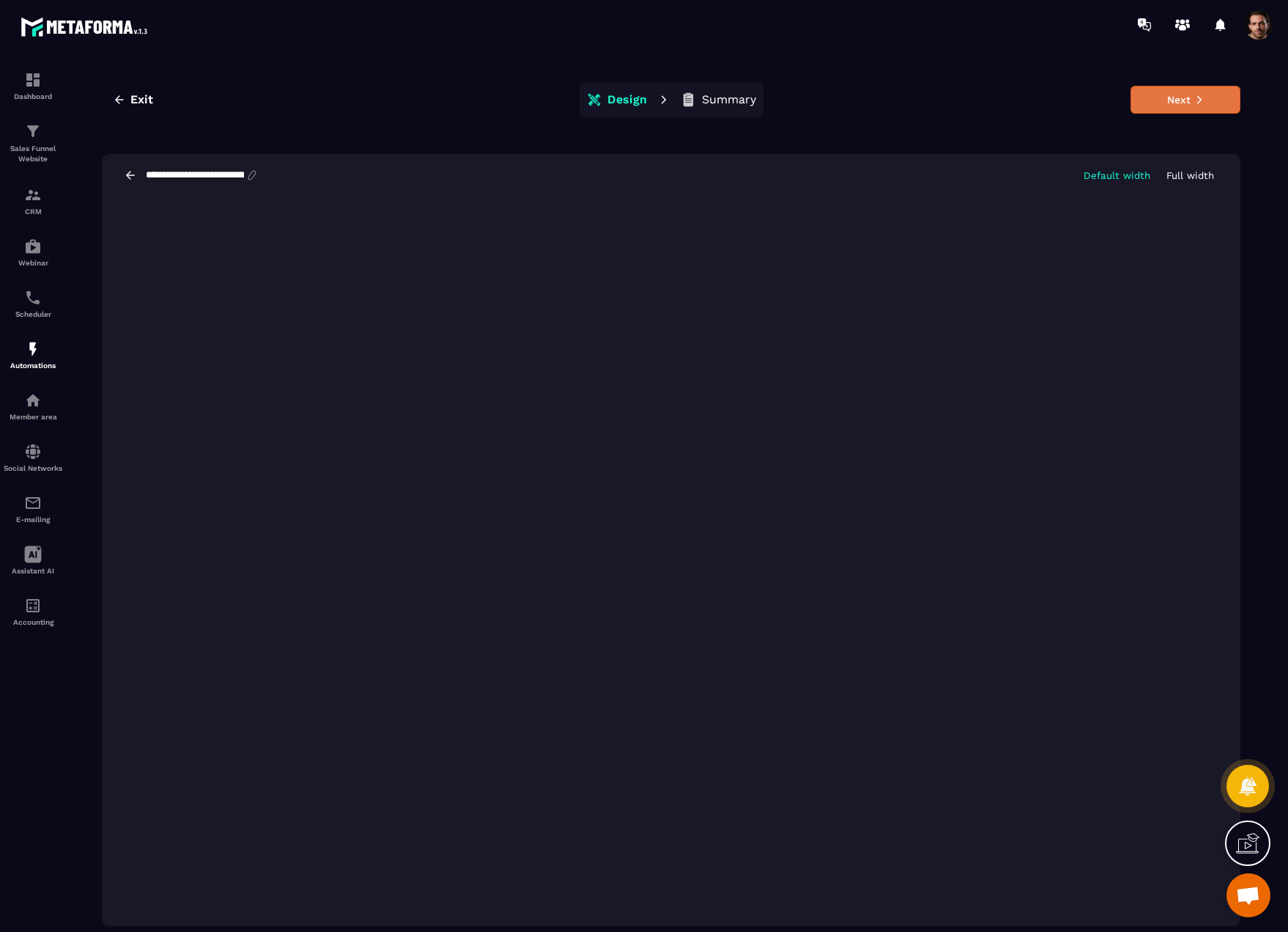
click at [1211, 97] on button "Next" at bounding box center [1185, 99] width 110 height 28
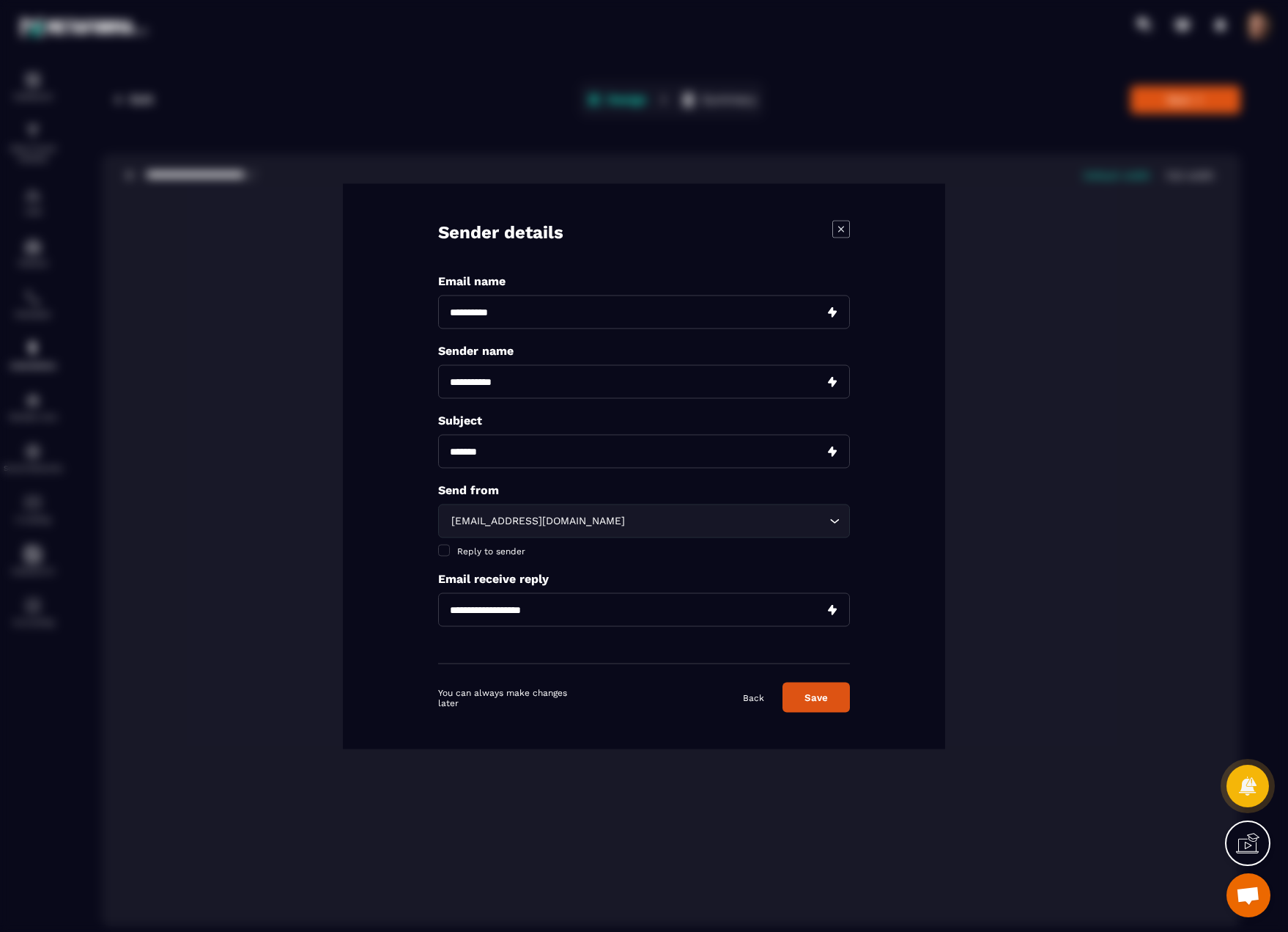
click at [527, 518] on div "[EMAIL_ADDRESS][DOMAIN_NAME]" at bounding box center [636, 520] width 381 height 16
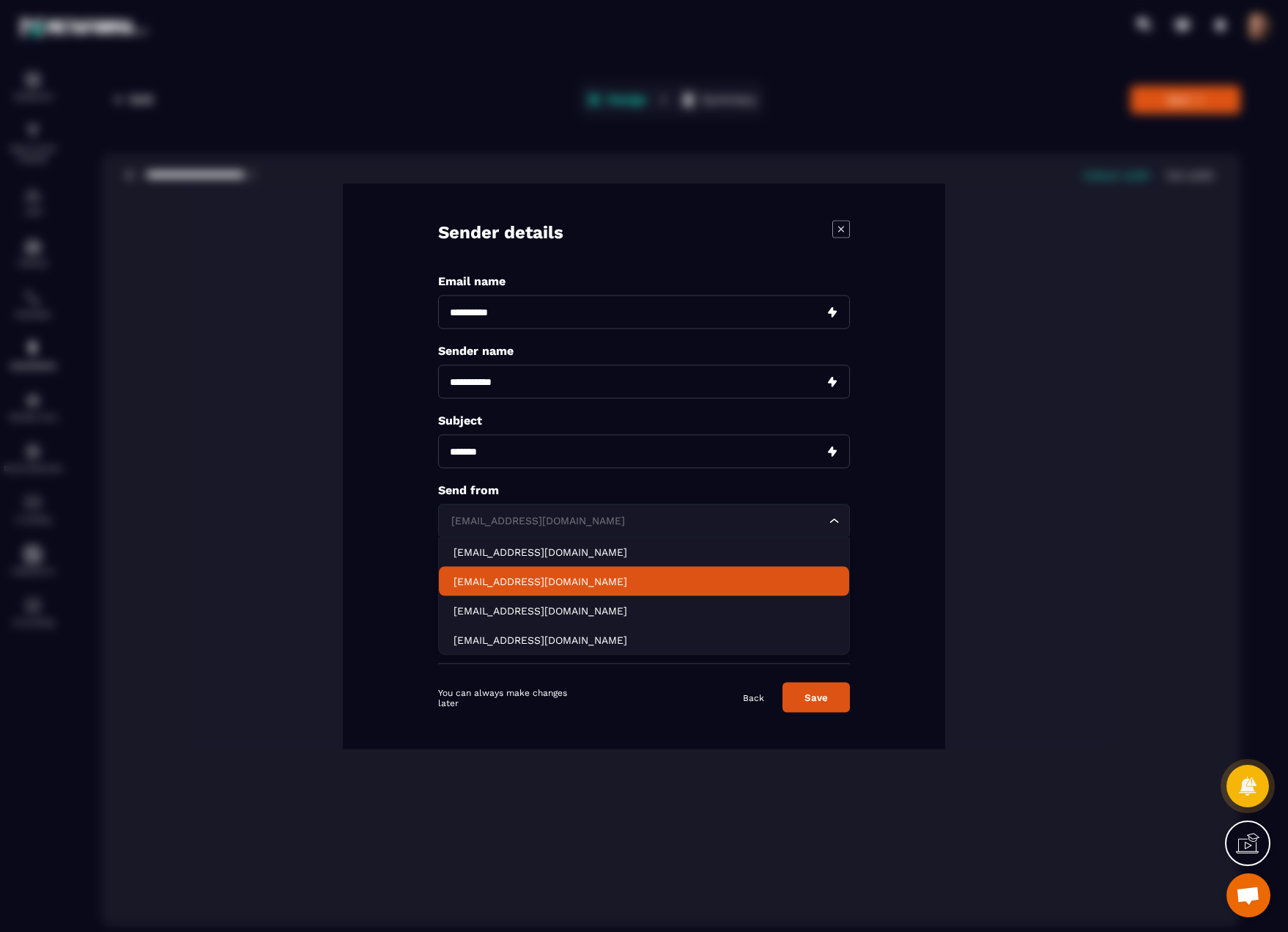
click at [507, 583] on p "[EMAIL_ADDRESS][DOMAIN_NAME]" at bounding box center [644, 580] width 381 height 14
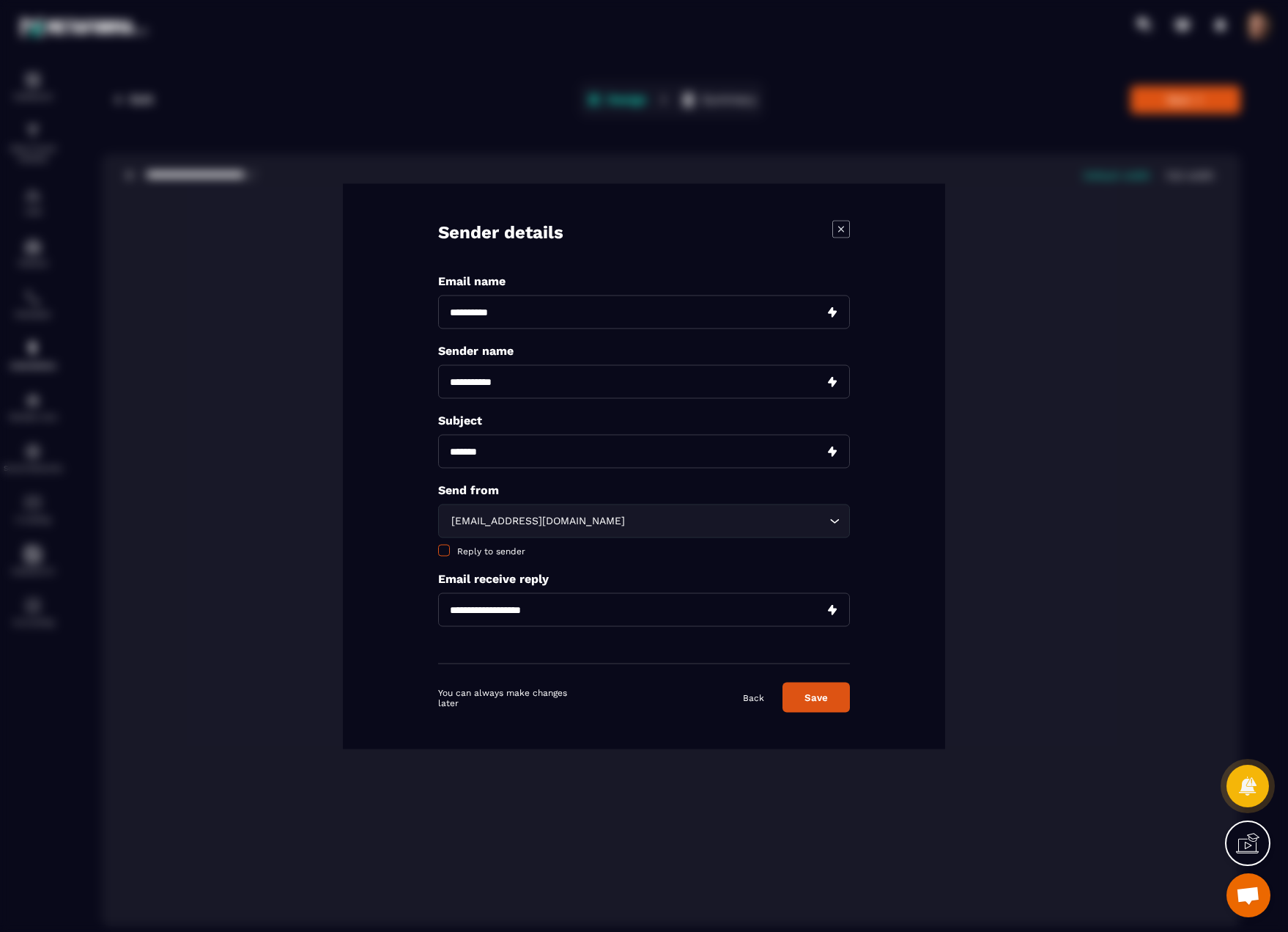
click at [480, 552] on span "Reply to sender" at bounding box center [490, 550] width 68 height 11
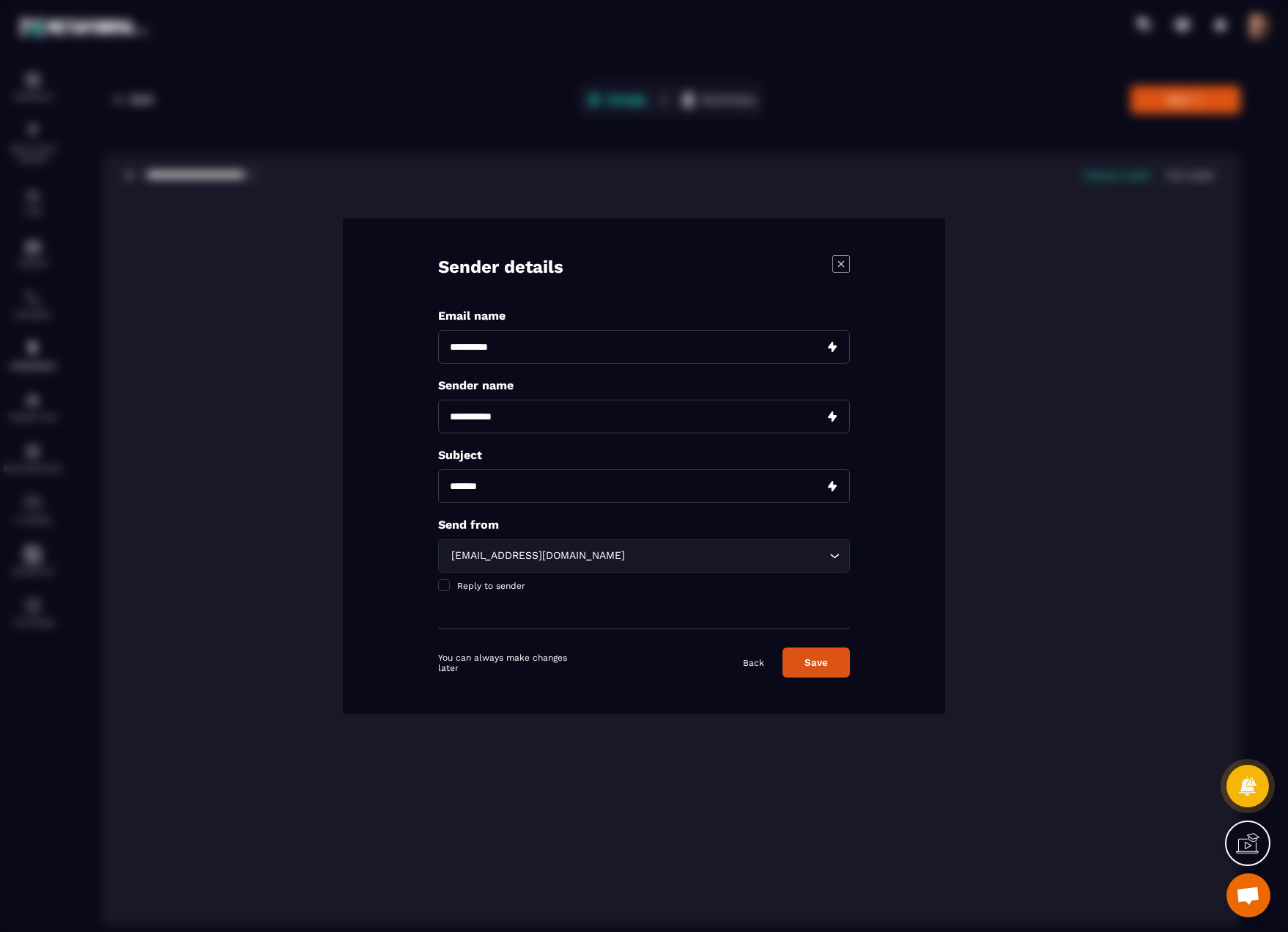
click at [841, 656] on button "Save" at bounding box center [816, 661] width 68 height 30
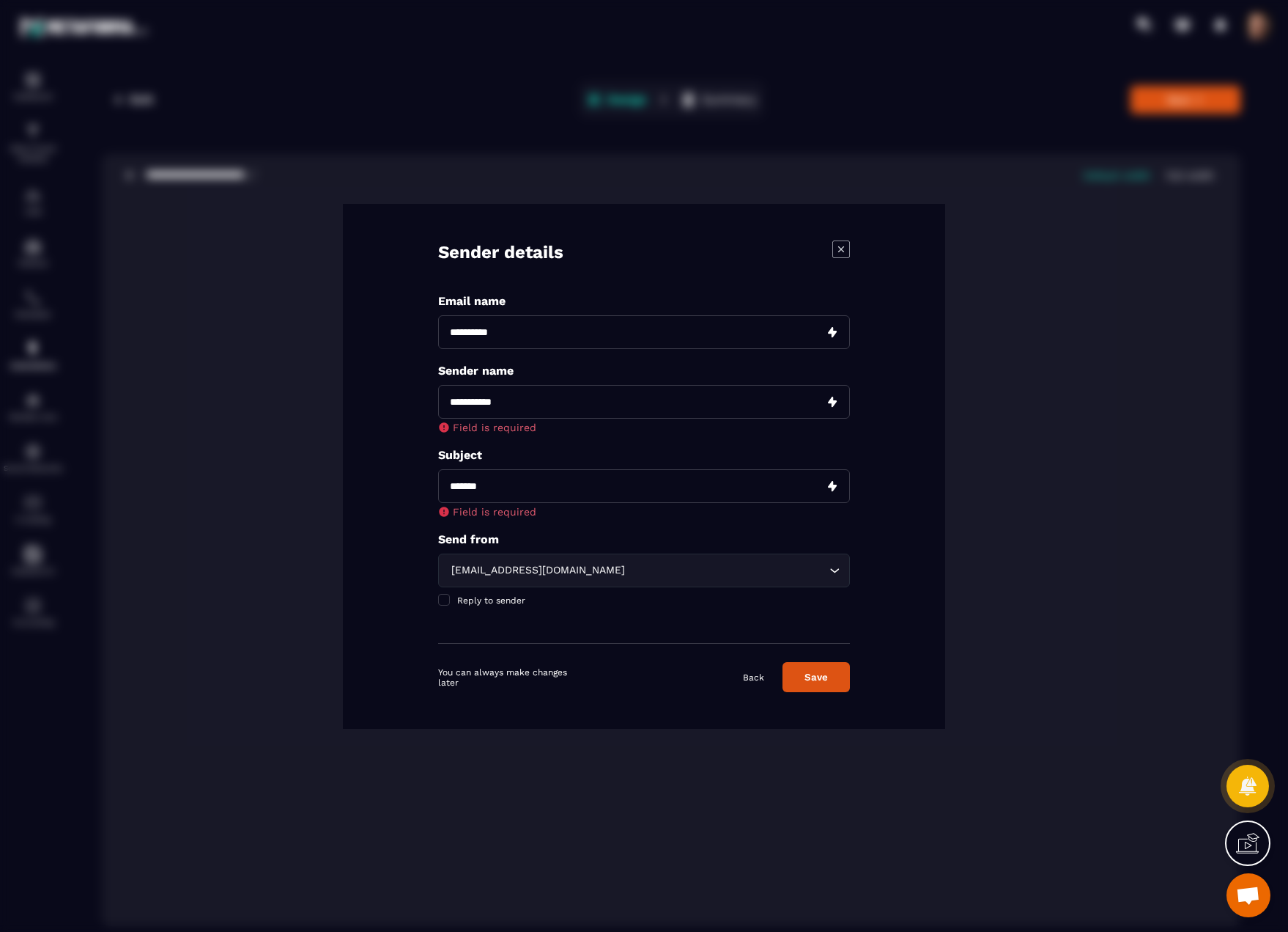
click at [483, 489] on input "Modal window" at bounding box center [644, 486] width 412 height 33
click at [501, 404] on input "Modal window" at bounding box center [644, 401] width 412 height 33
type input "**********"
click at [479, 483] on input "Modal window" at bounding box center [644, 486] width 412 height 33
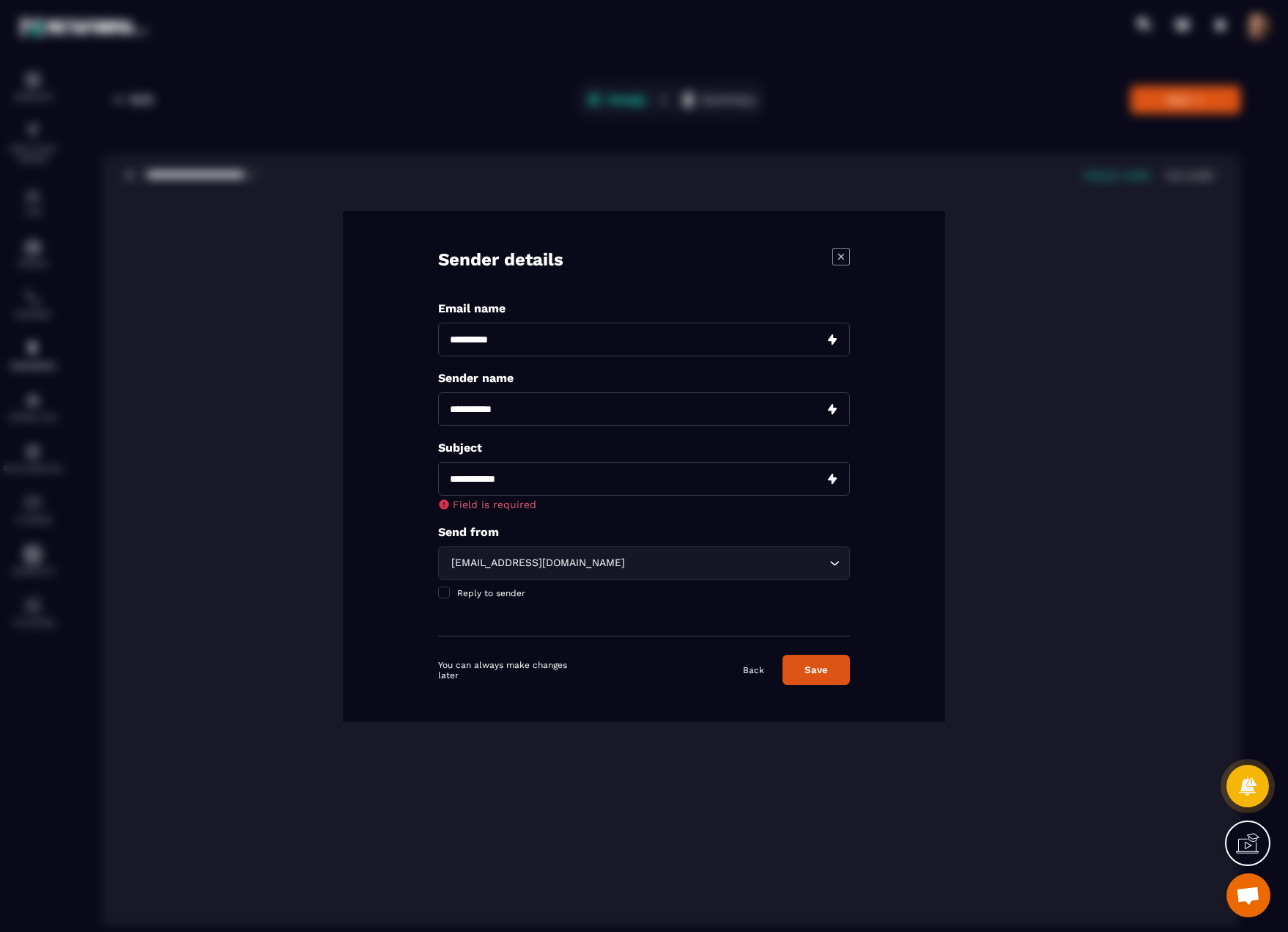
type input "**********"
click at [883, 456] on div "**********" at bounding box center [644, 466] width 602 height 510
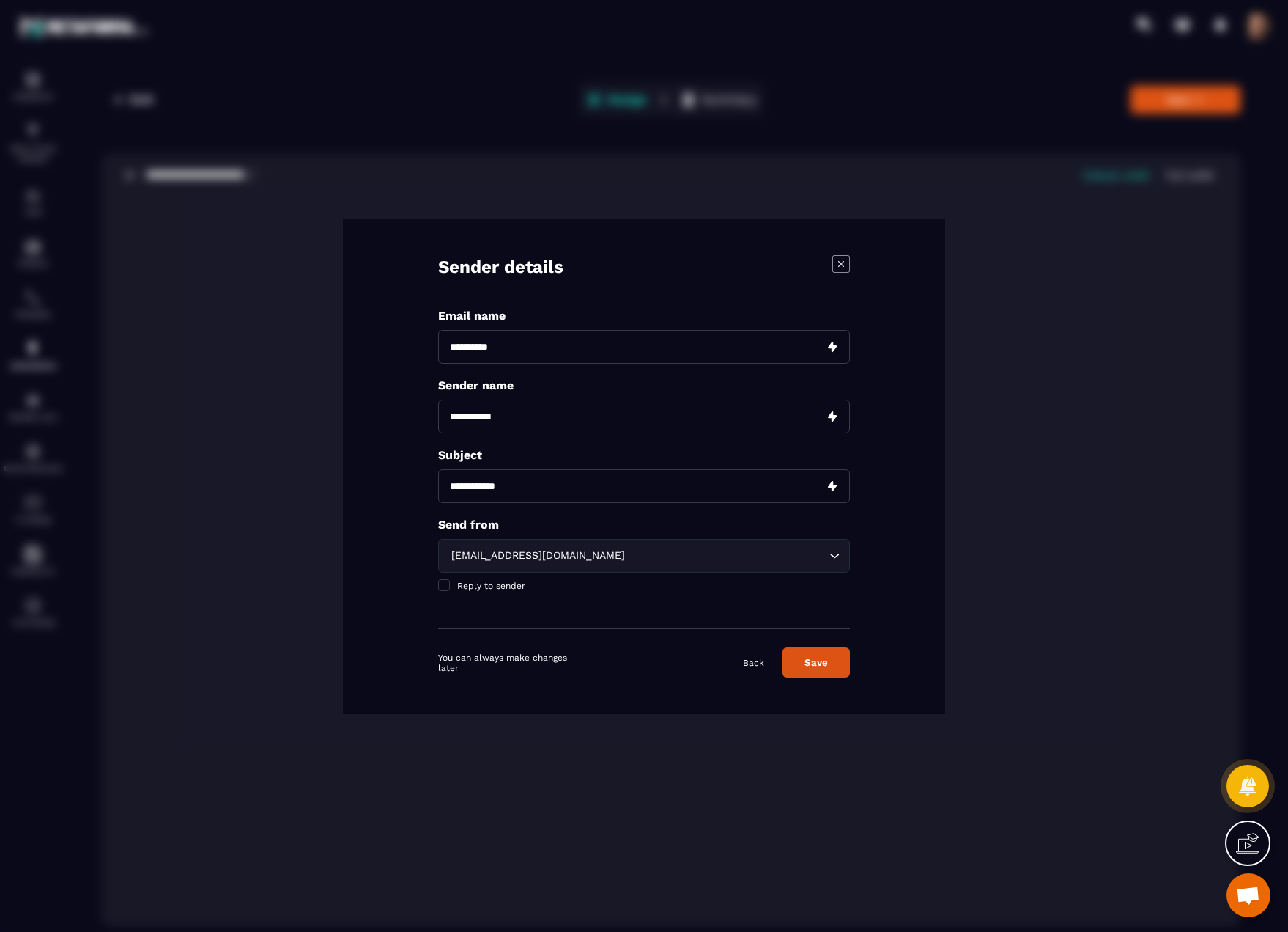
click at [813, 661] on button "Save" at bounding box center [816, 661] width 68 height 30
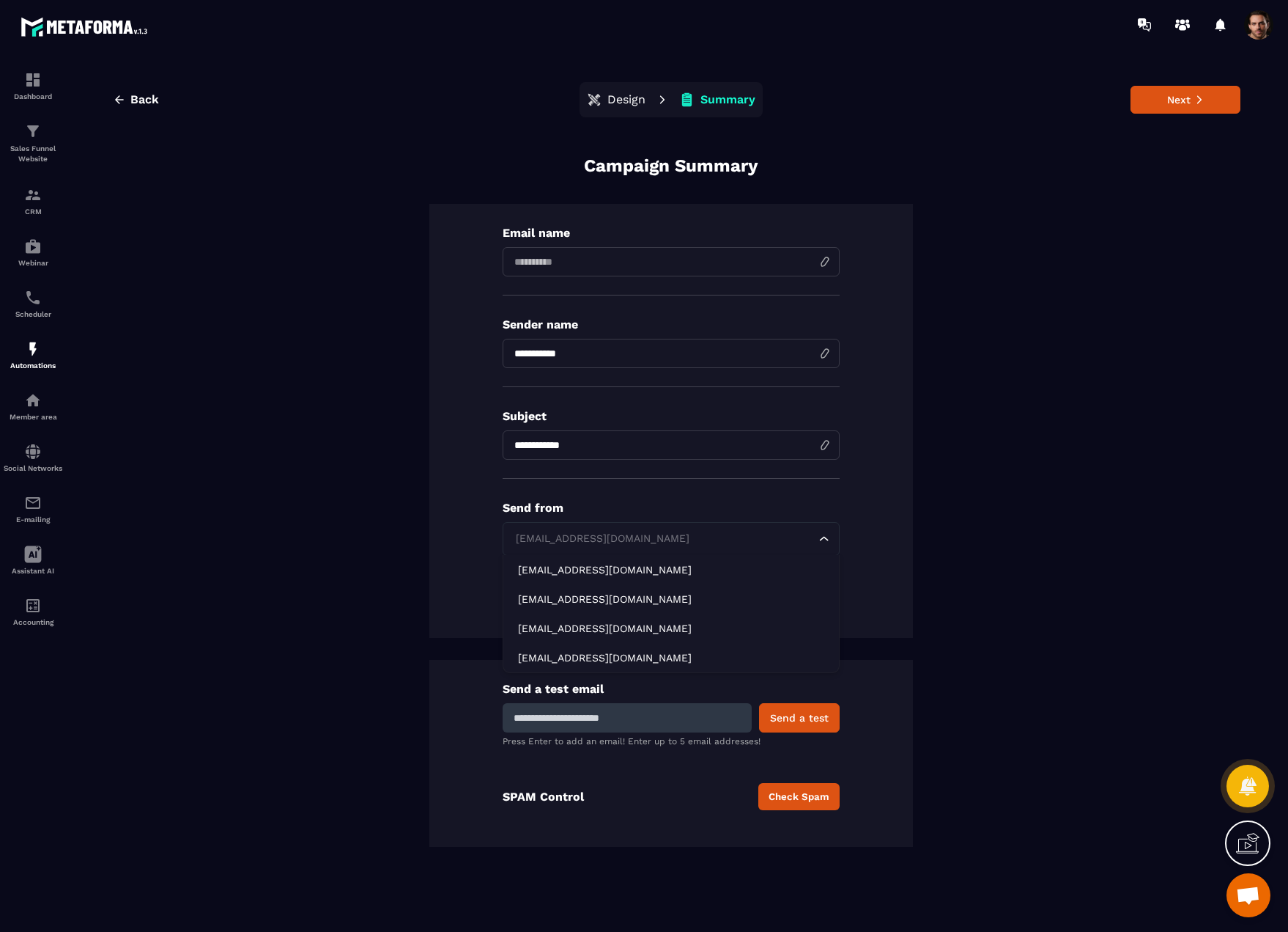
click at [629, 539] on div "[EMAIL_ADDRESS][DOMAIN_NAME]" at bounding box center [663, 538] width 306 height 16
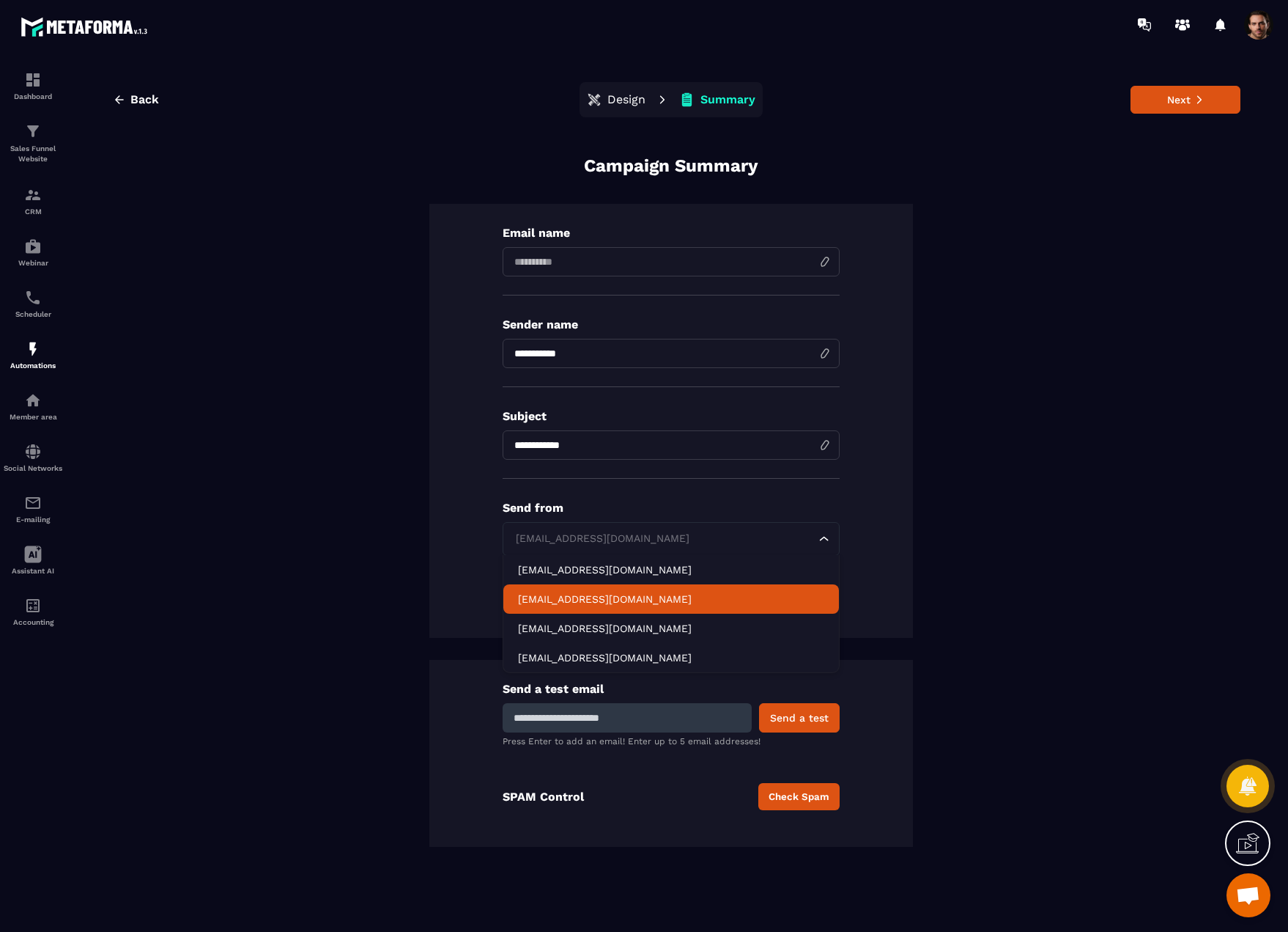
click at [563, 596] on p "[EMAIL_ADDRESS][DOMAIN_NAME]" at bounding box center [671, 598] width 306 height 14
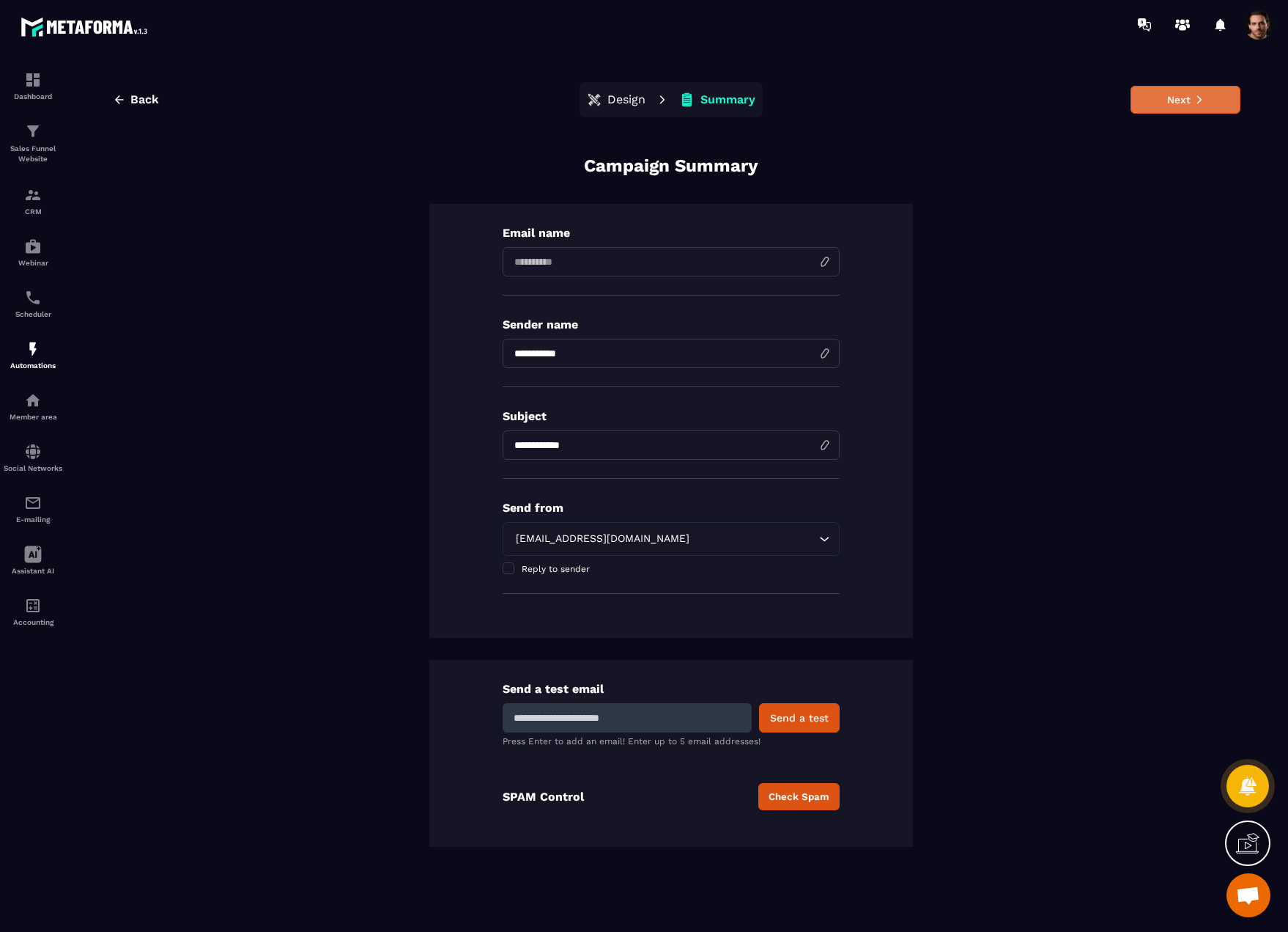
click at [1159, 99] on button "Next" at bounding box center [1185, 99] width 110 height 28
